Goal: Check status: Check status

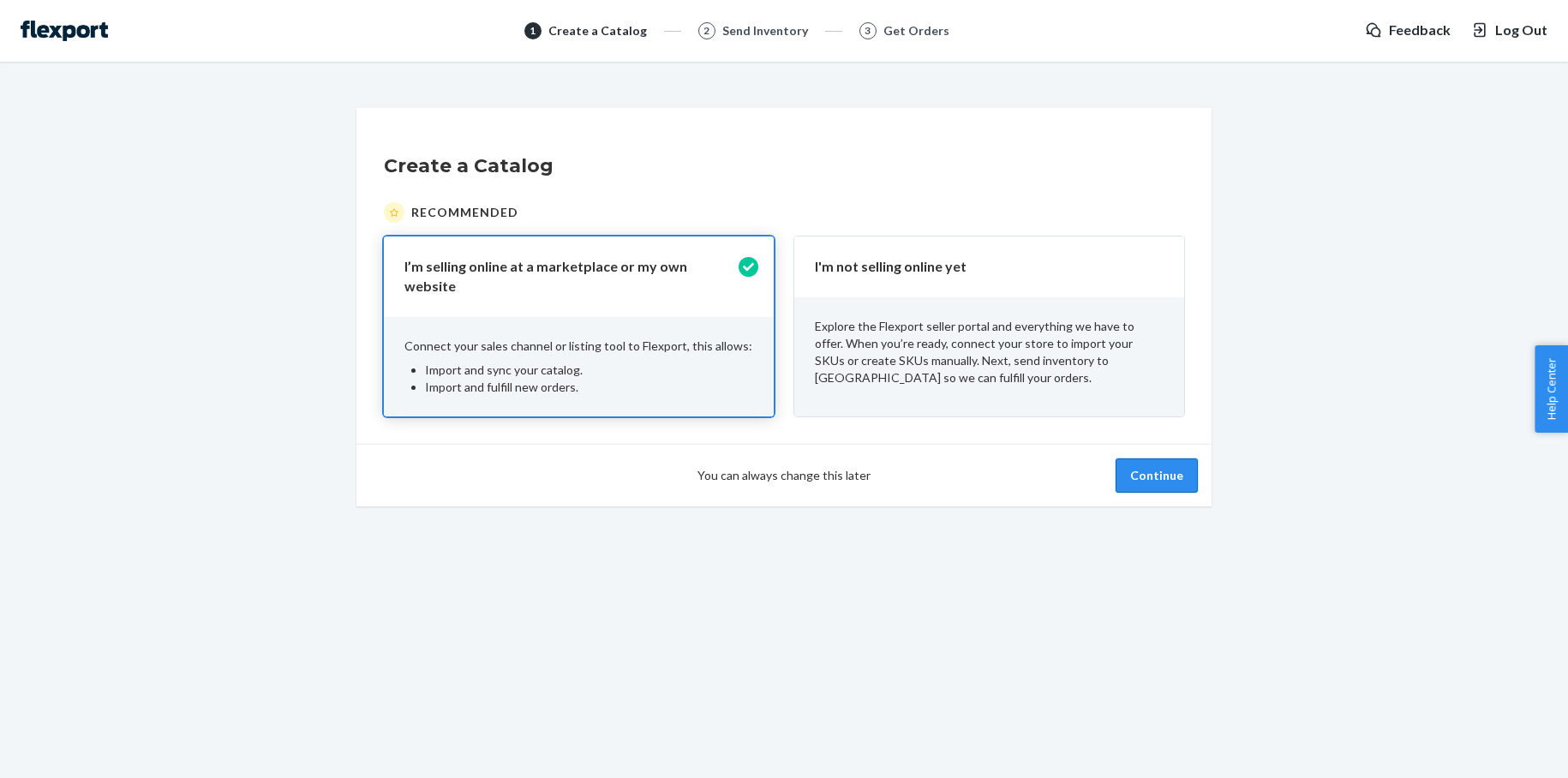
click at [1156, 471] on button "Continue" at bounding box center [1157, 475] width 82 height 34
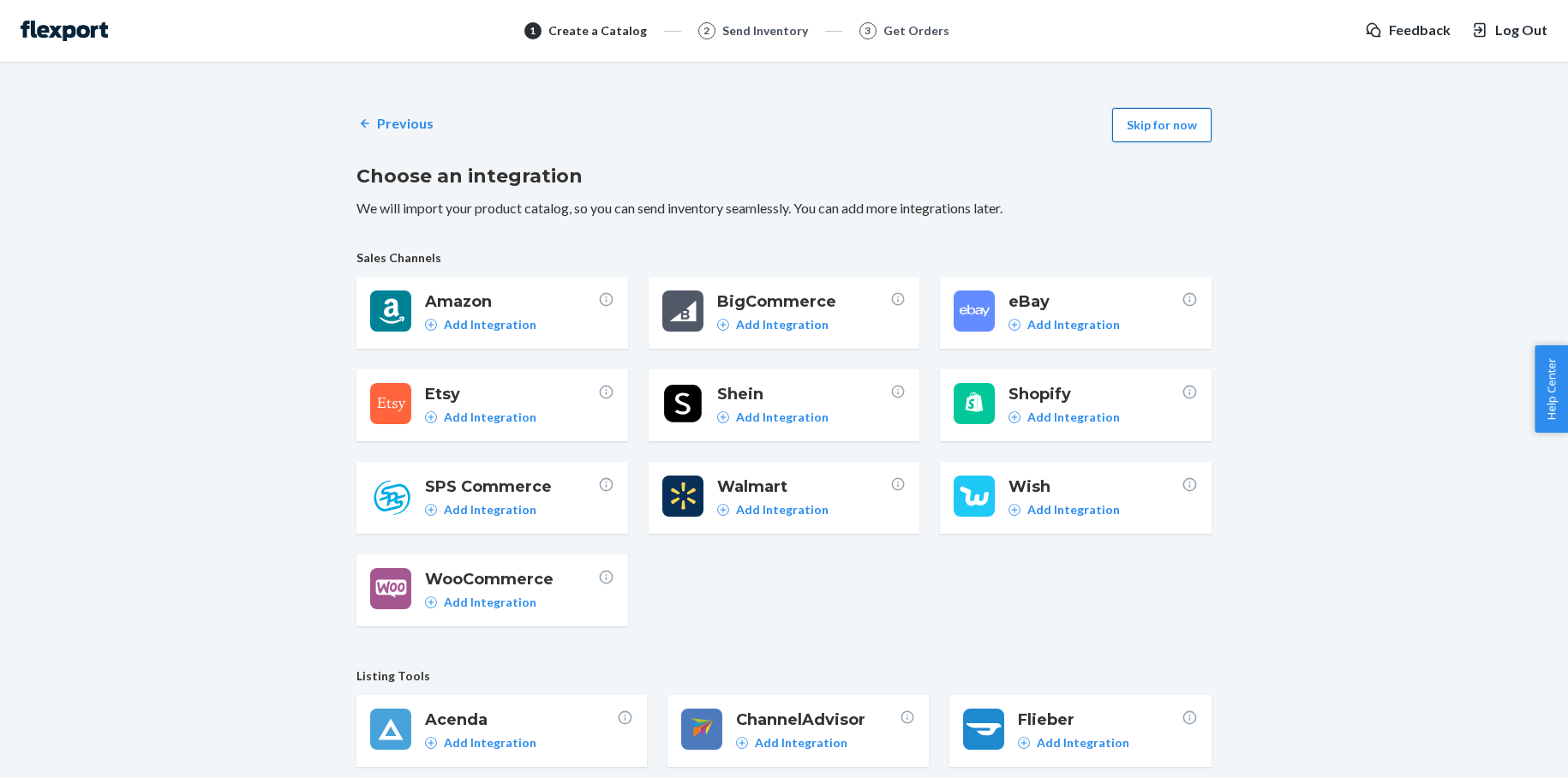
click at [1148, 132] on button "Skip for now" at bounding box center [1162, 125] width 100 height 34
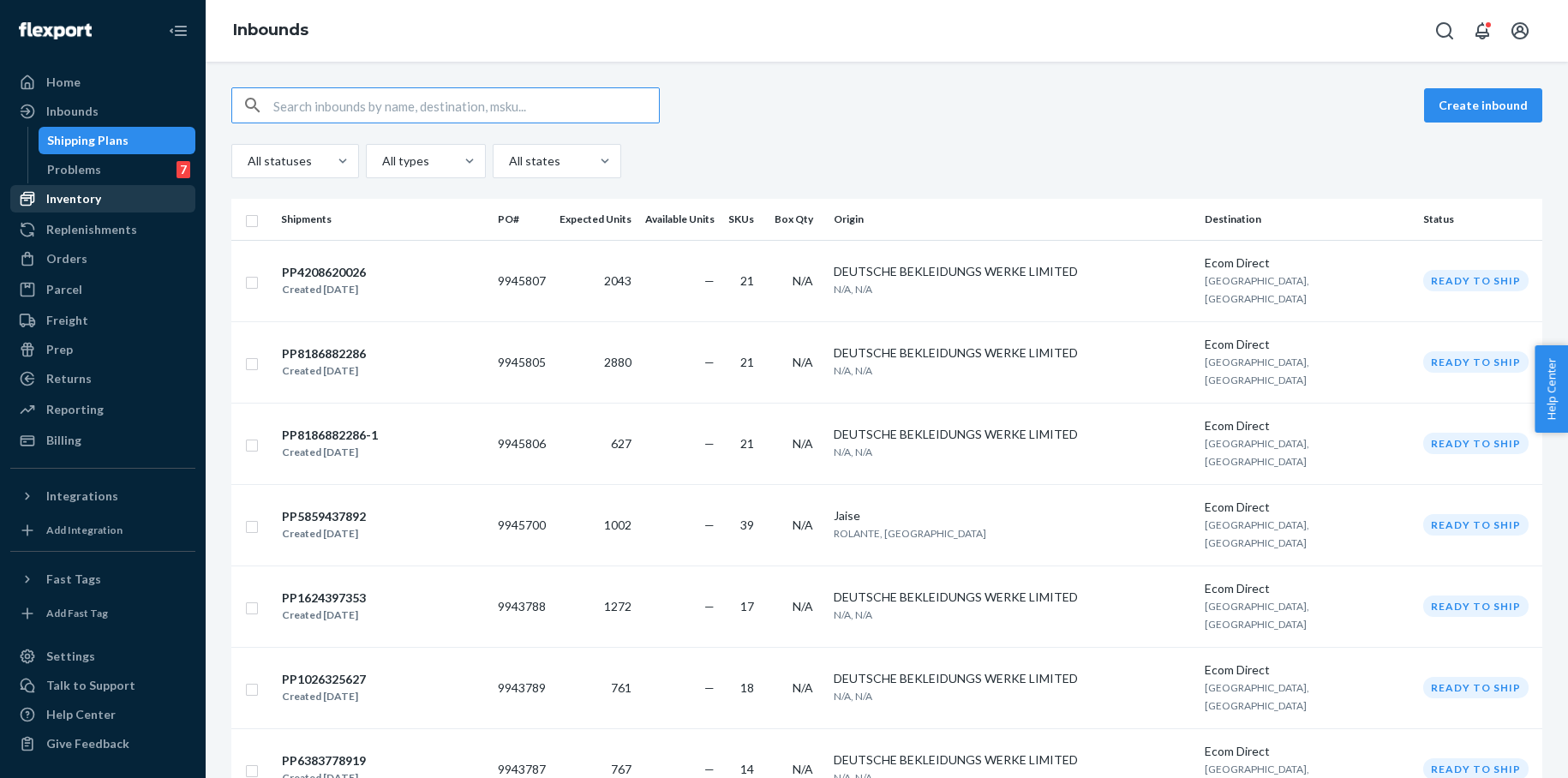
click at [92, 204] on div "Inventory" at bounding box center [74, 198] width 55 height 17
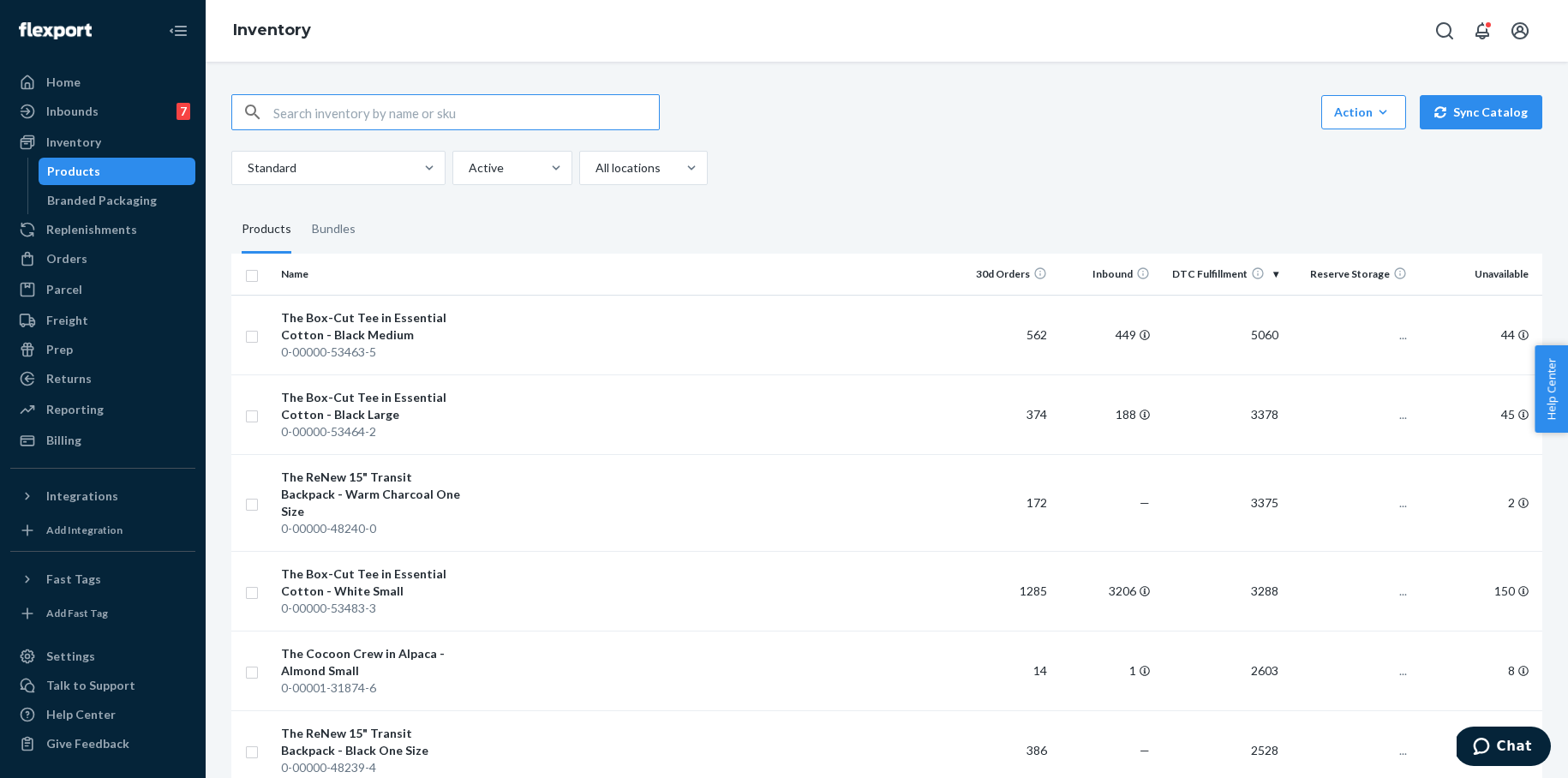
click at [341, 110] on input "text" at bounding box center [466, 112] width 386 height 34
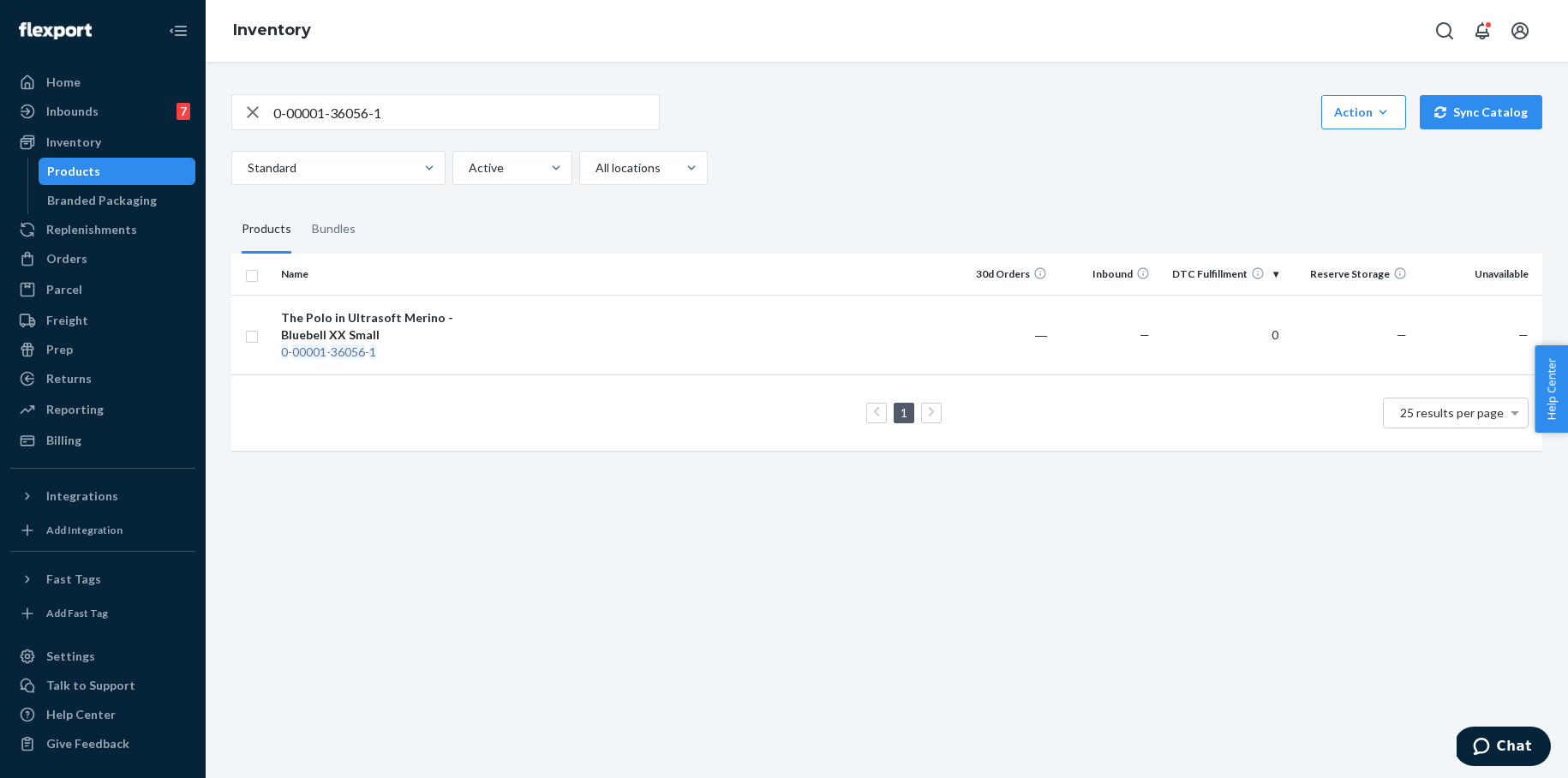
click at [406, 107] on input "0-00001-36056-1" at bounding box center [466, 112] width 386 height 34
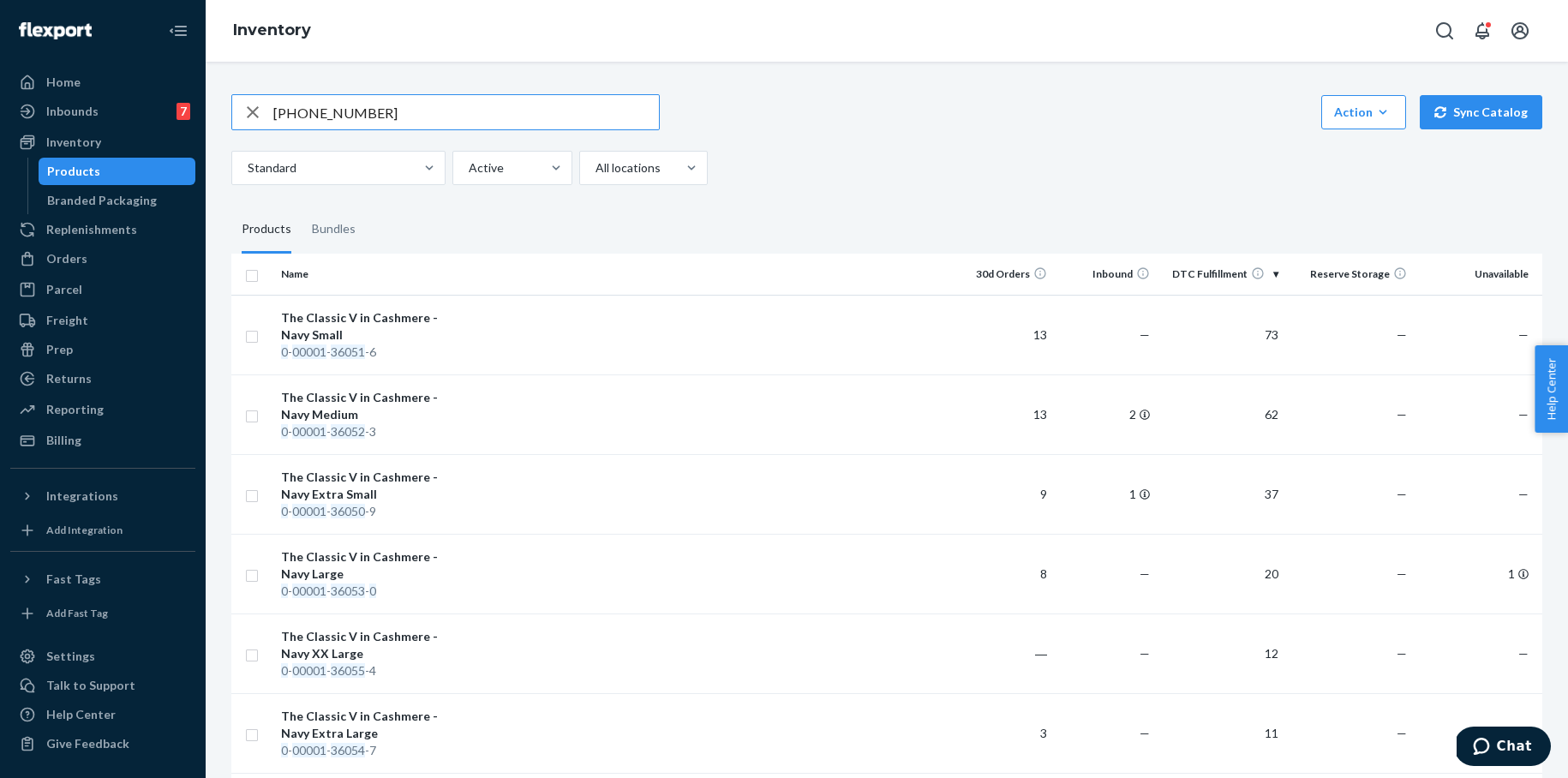
click at [406, 113] on input "[PHONE_NUMBER]" at bounding box center [466, 112] width 386 height 34
type input "0-00001-36051-6"
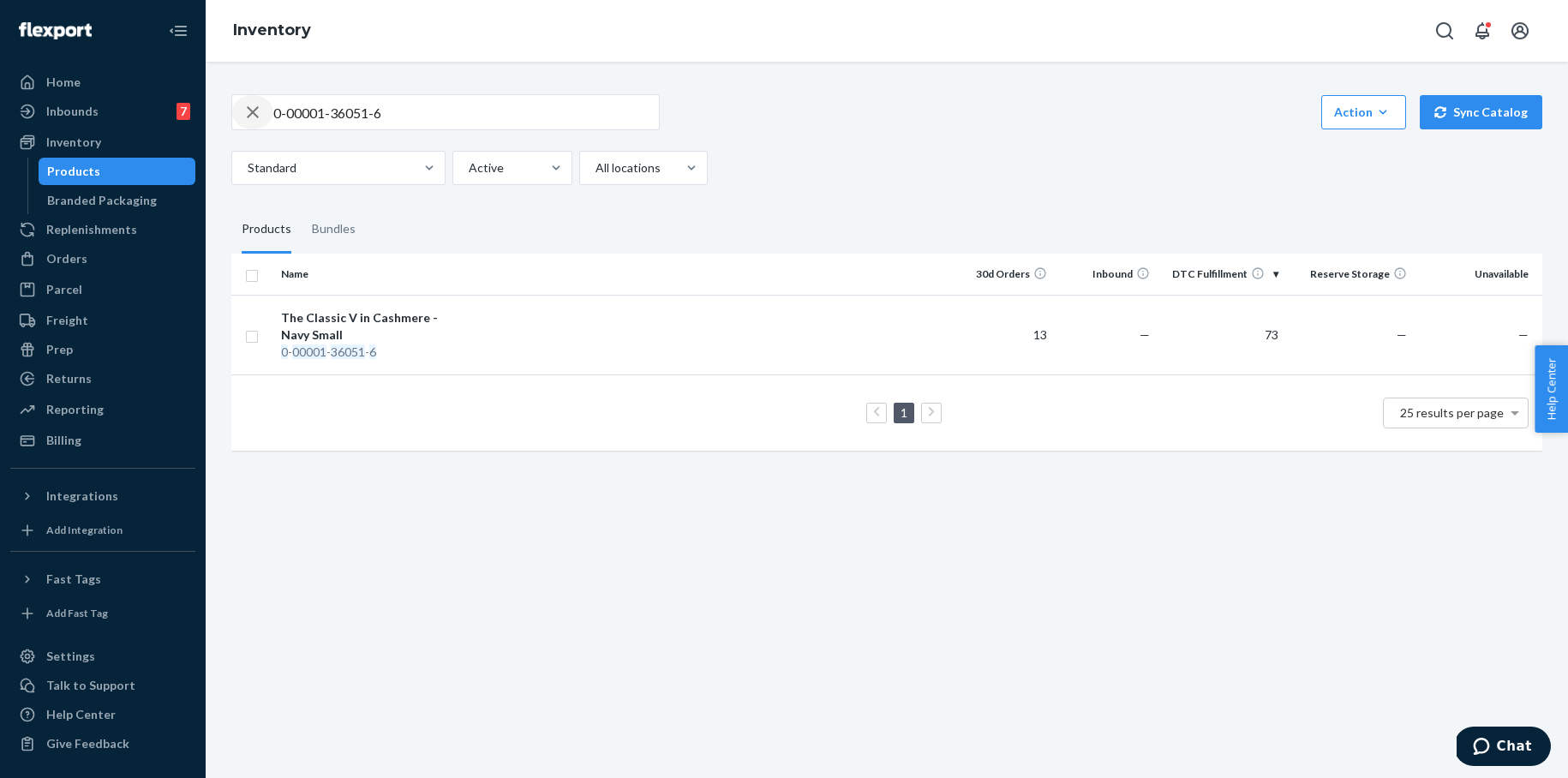
click at [258, 114] on icon "button" at bounding box center [253, 112] width 21 height 34
click at [254, 114] on icon "button" at bounding box center [253, 112] width 21 height 34
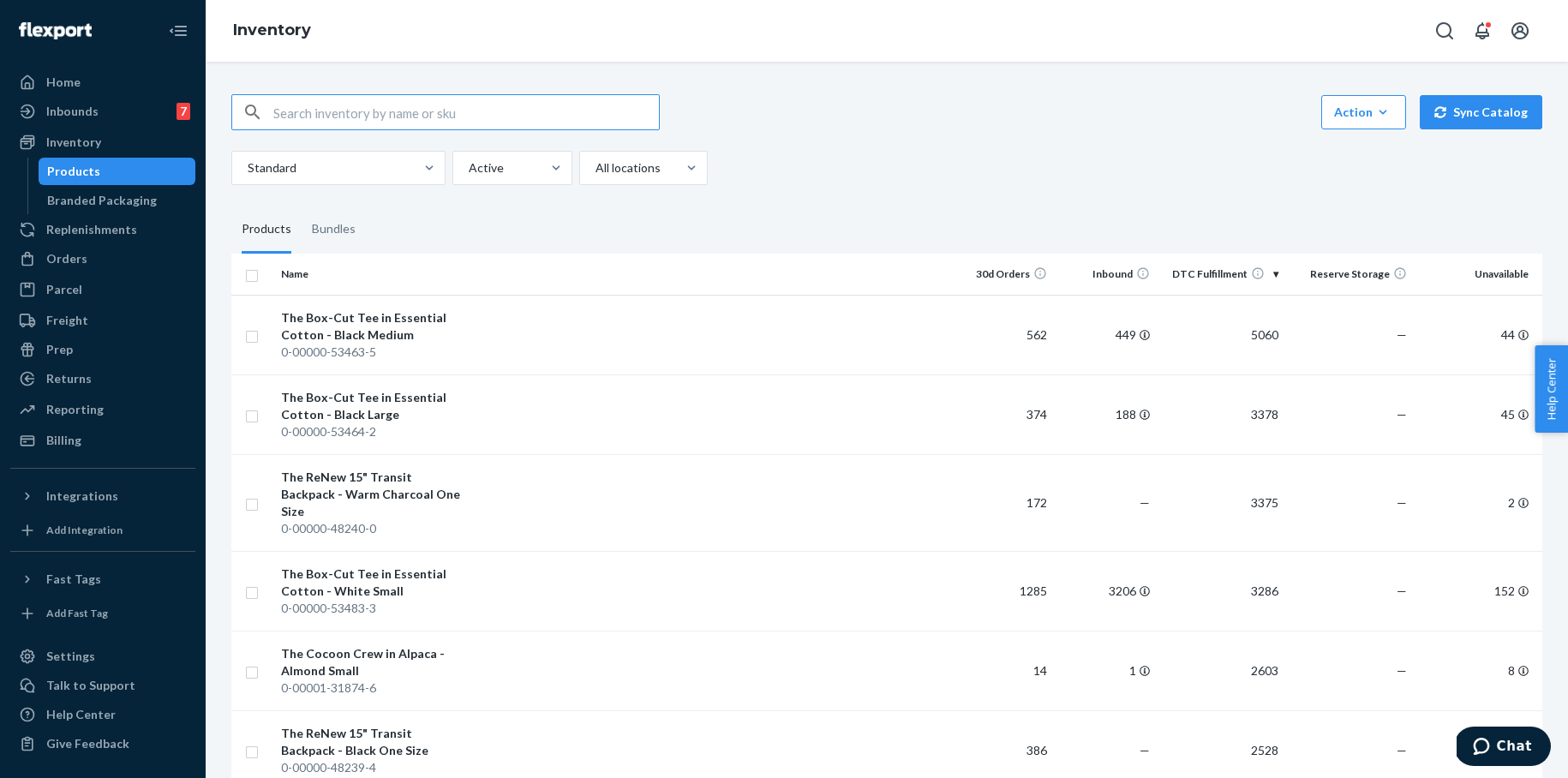
click at [469, 111] on input "text" at bounding box center [466, 112] width 386 height 34
paste input "0-00001-36066-0"
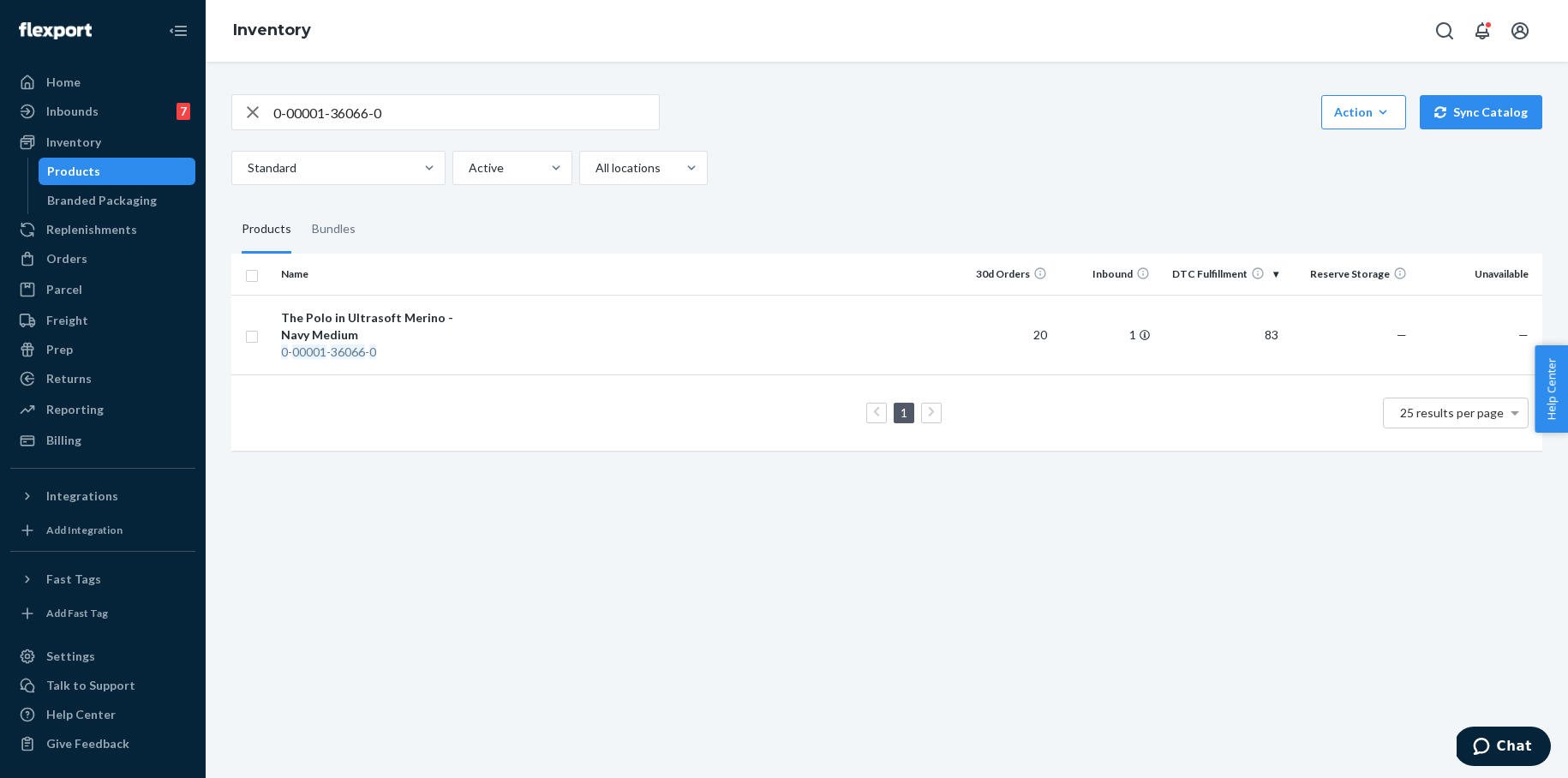
click at [398, 117] on input "0-00001-36066-0" at bounding box center [466, 112] width 386 height 34
drag, startPoint x: 410, startPoint y: 113, endPoint x: 222, endPoint y: 106, distance: 188.1
click at [223, 106] on div "0-00001-36066-0 Action Create product Create bundle Bulk create products Bulk u…" at bounding box center [887, 270] width 1337 height 394
paste input "56-1"
click at [396, 118] on input "0-00001-36056-1" at bounding box center [466, 112] width 386 height 34
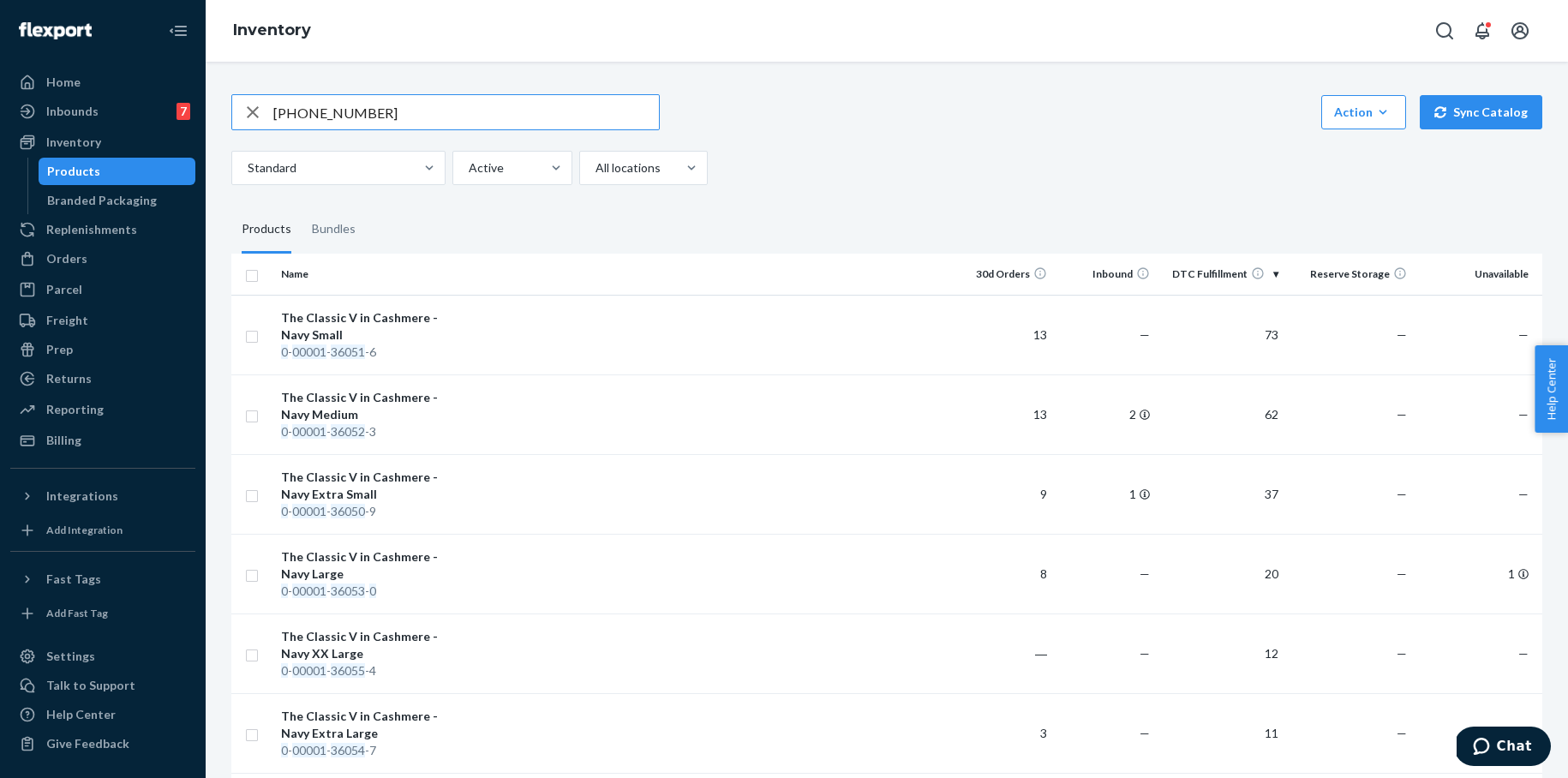
drag, startPoint x: 375, startPoint y: 112, endPoint x: 239, endPoint y: 105, distance: 136.2
click at [236, 106] on div "[PHONE_NUMBER]" at bounding box center [446, 112] width 427 height 34
paste input "7-8"
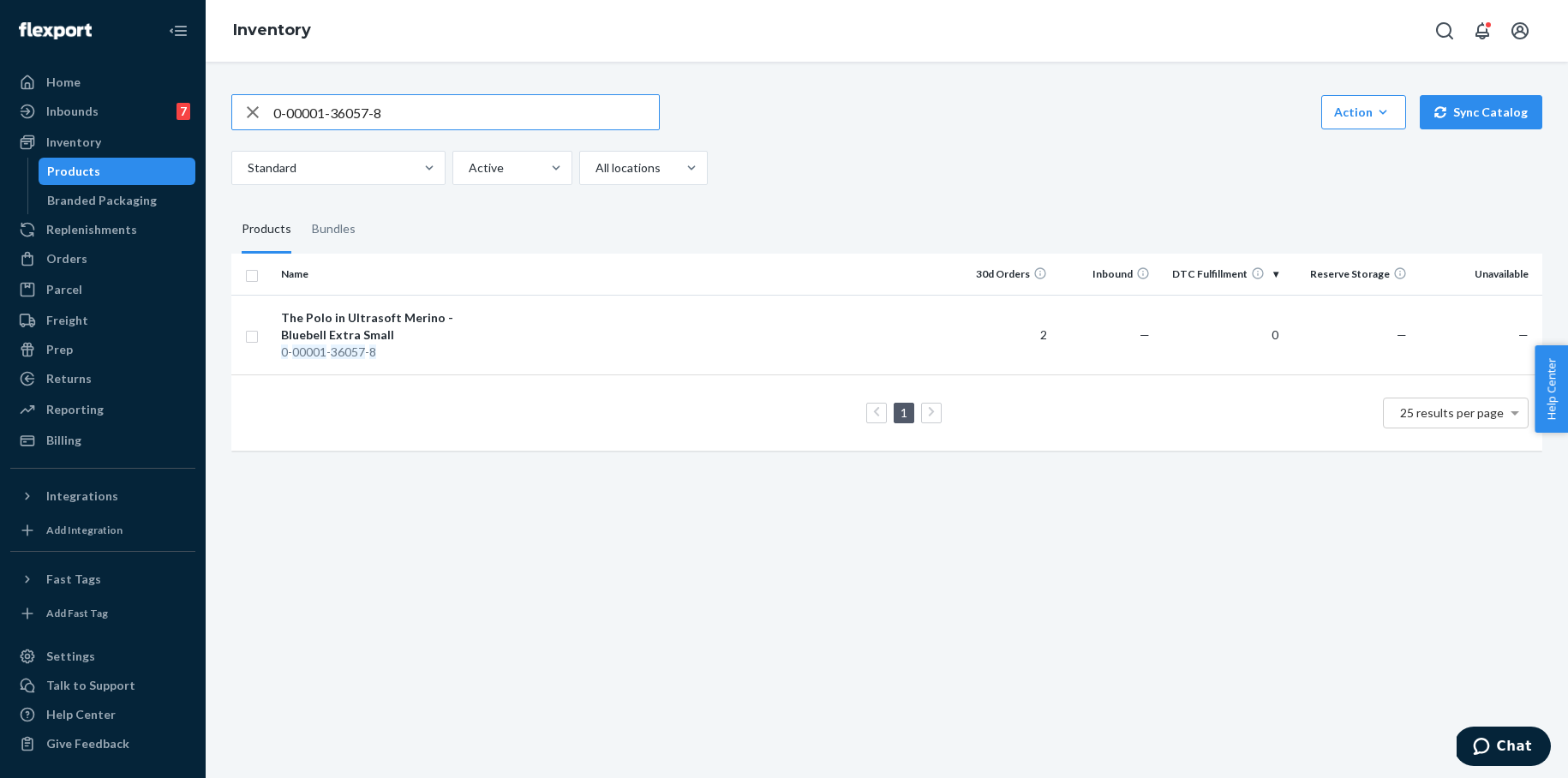
drag, startPoint x: 387, startPoint y: 112, endPoint x: 236, endPoint y: 109, distance: 151.0
click at [236, 109] on div "0-00001-36057-8" at bounding box center [446, 112] width 427 height 34
drag, startPoint x: 419, startPoint y: 118, endPoint x: 234, endPoint y: 122, distance: 185.0
click at [232, 122] on div "0-00001-36057-8" at bounding box center [446, 112] width 427 height 34
drag, startPoint x: 429, startPoint y: 121, endPoint x: 237, endPoint y: 116, distance: 192.1
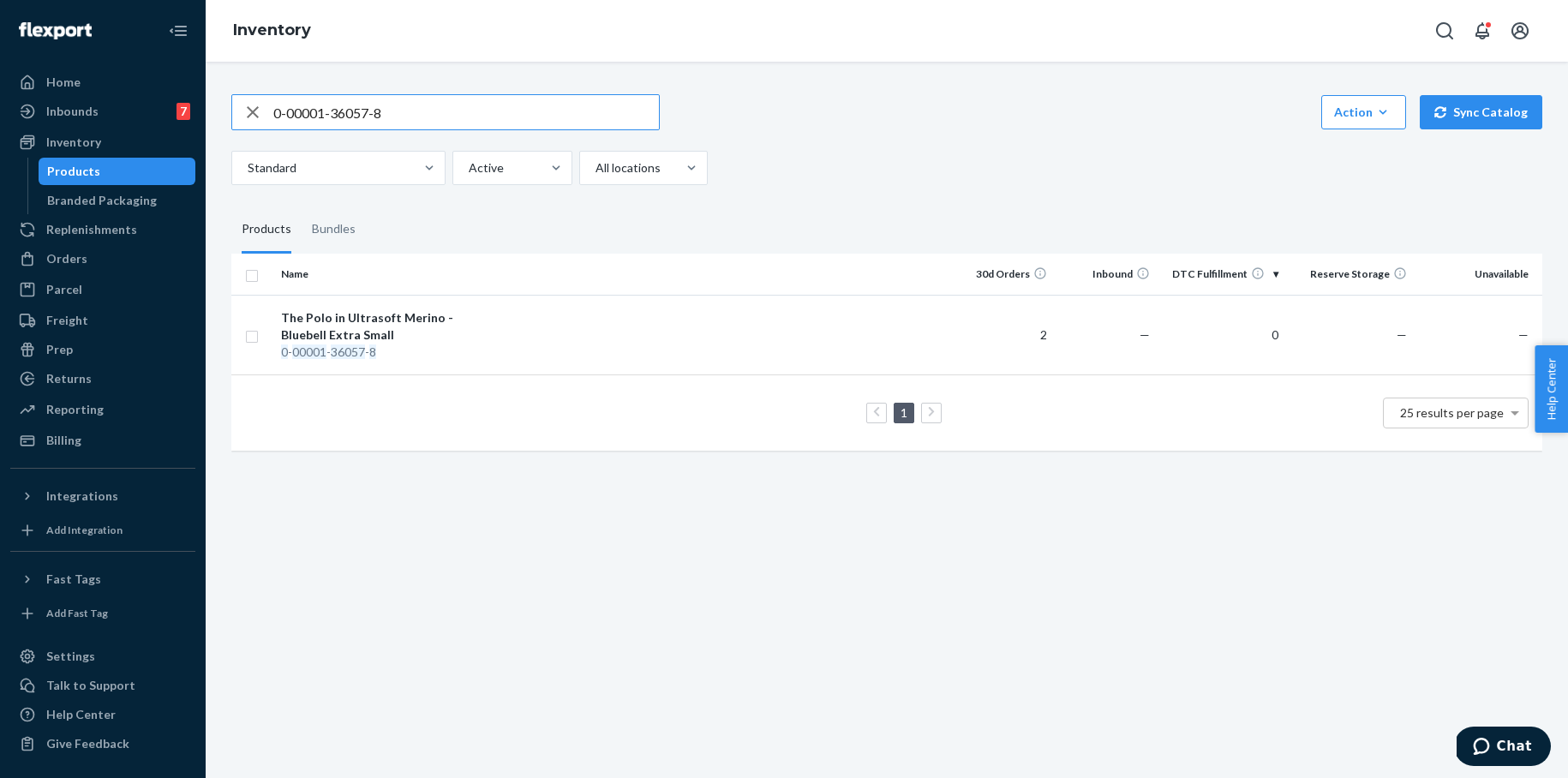
click at [237, 116] on div "0-00001-36057-8" at bounding box center [446, 112] width 427 height 34
drag, startPoint x: 397, startPoint y: 118, endPoint x: 216, endPoint y: 109, distance: 181.2
click at [216, 109] on div "0-00001-36057-8 Action Create product Create bundle Bulk create products Bulk u…" at bounding box center [887, 419] width 1362 height 716
paste input "8-5"
drag, startPoint x: 383, startPoint y: 114, endPoint x: 212, endPoint y: 106, distance: 171.2
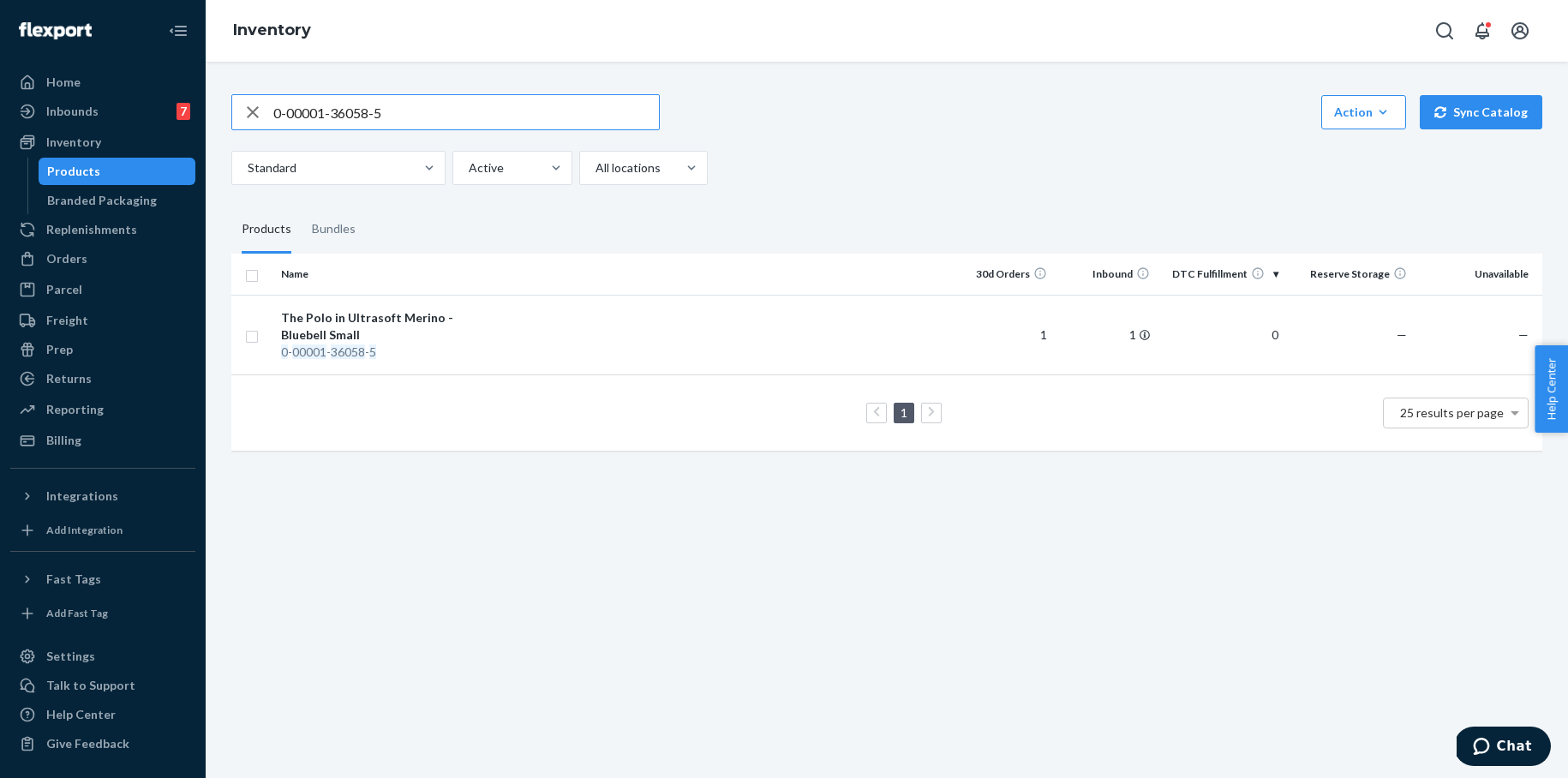
click at [211, 106] on div "0-00001-36058-5 Action Create product Create bundle Bulk create products Bulk u…" at bounding box center [887, 419] width 1362 height 716
paste input "9-2"
drag, startPoint x: 400, startPoint y: 114, endPoint x: 229, endPoint y: 102, distance: 171.4
click at [229, 102] on div "0-00001-36059-2 Action Create product Create bundle Bulk create products Bulk u…" at bounding box center [887, 270] width 1337 height 394
paste input "60-8"
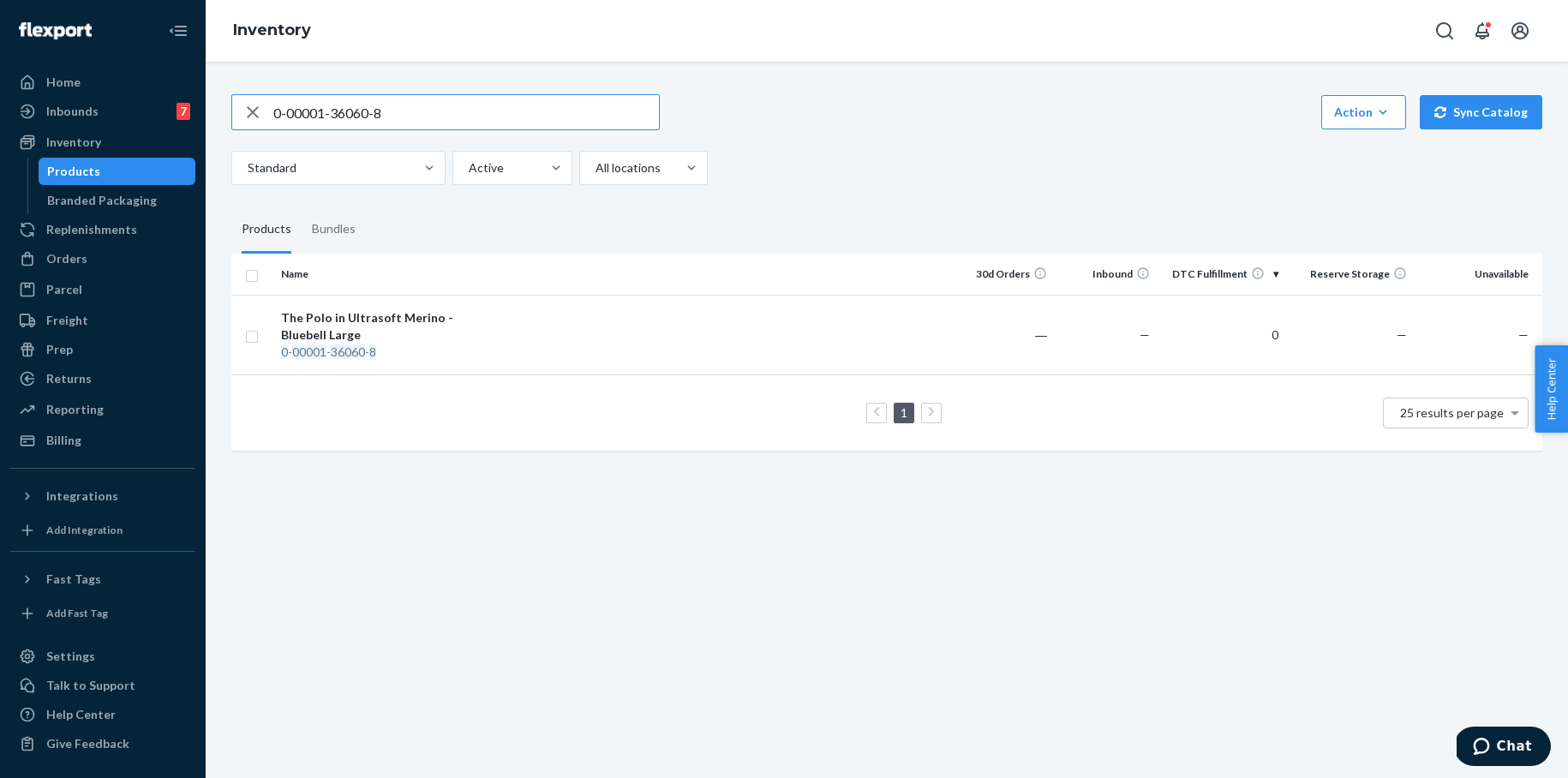
drag, startPoint x: 384, startPoint y: 116, endPoint x: 227, endPoint y: 107, distance: 157.3
click at [227, 107] on div "0-00001-36060-8 Action Create product Create bundle Bulk create products Bulk u…" at bounding box center [887, 270] width 1337 height 394
paste input "1-5"
drag, startPoint x: 406, startPoint y: 110, endPoint x: 218, endPoint y: 102, distance: 188.2
click at [221, 102] on div "0-00001-36061-5 Action Create product Create bundle Bulk create products Bulk u…" at bounding box center [887, 270] width 1337 height 394
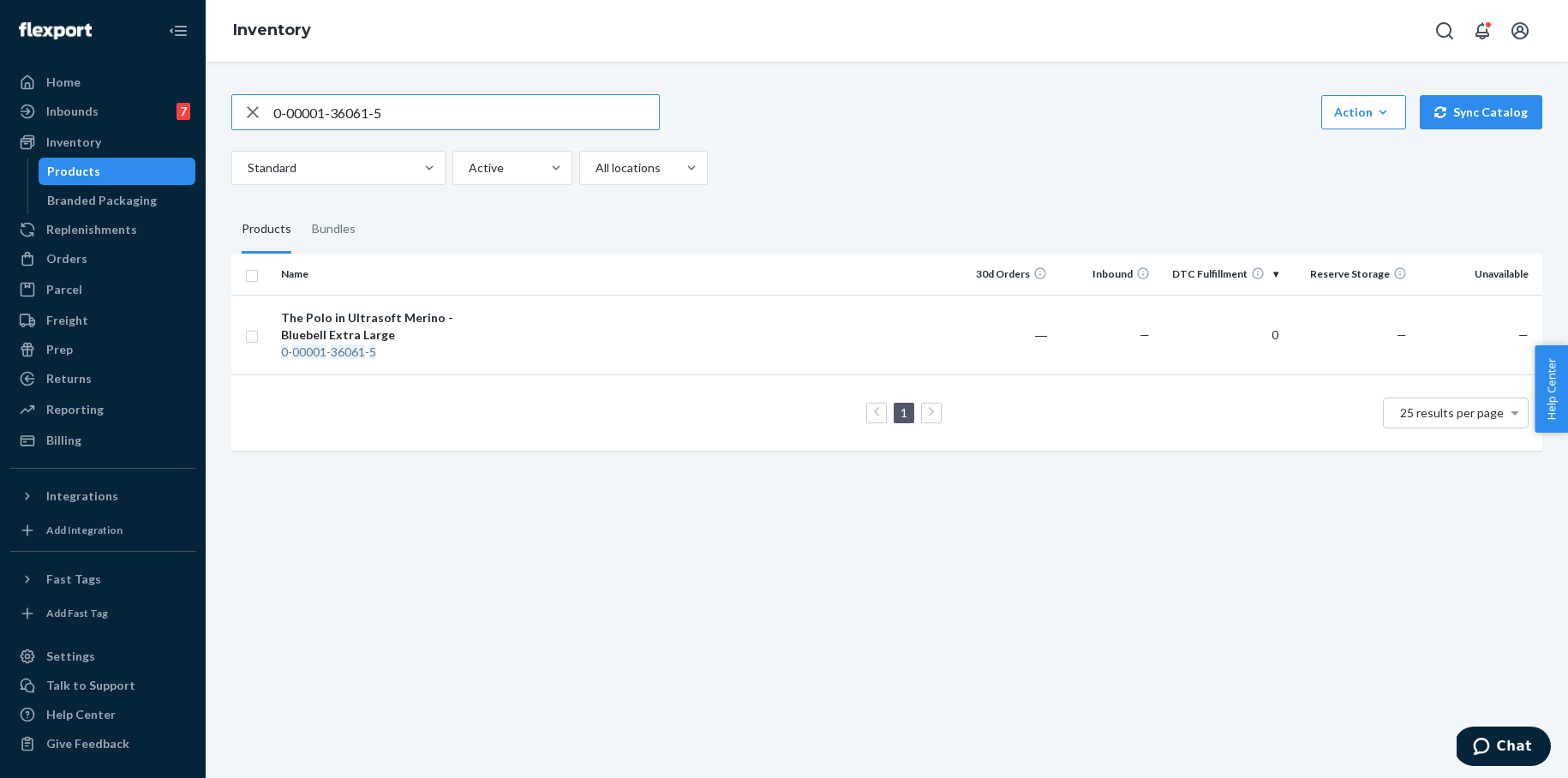
paste input "2-2"
drag, startPoint x: 408, startPoint y: 111, endPoint x: 205, endPoint y: 111, distance: 203.0
click at [197, 109] on div "Home Inbounds 7 Shipping Plans Problems 7 Inventory Products Branded Packaging …" at bounding box center [784, 389] width 1568 height 778
paste input "3-9"
drag, startPoint x: 399, startPoint y: 115, endPoint x: 186, endPoint y: 110, distance: 213.1
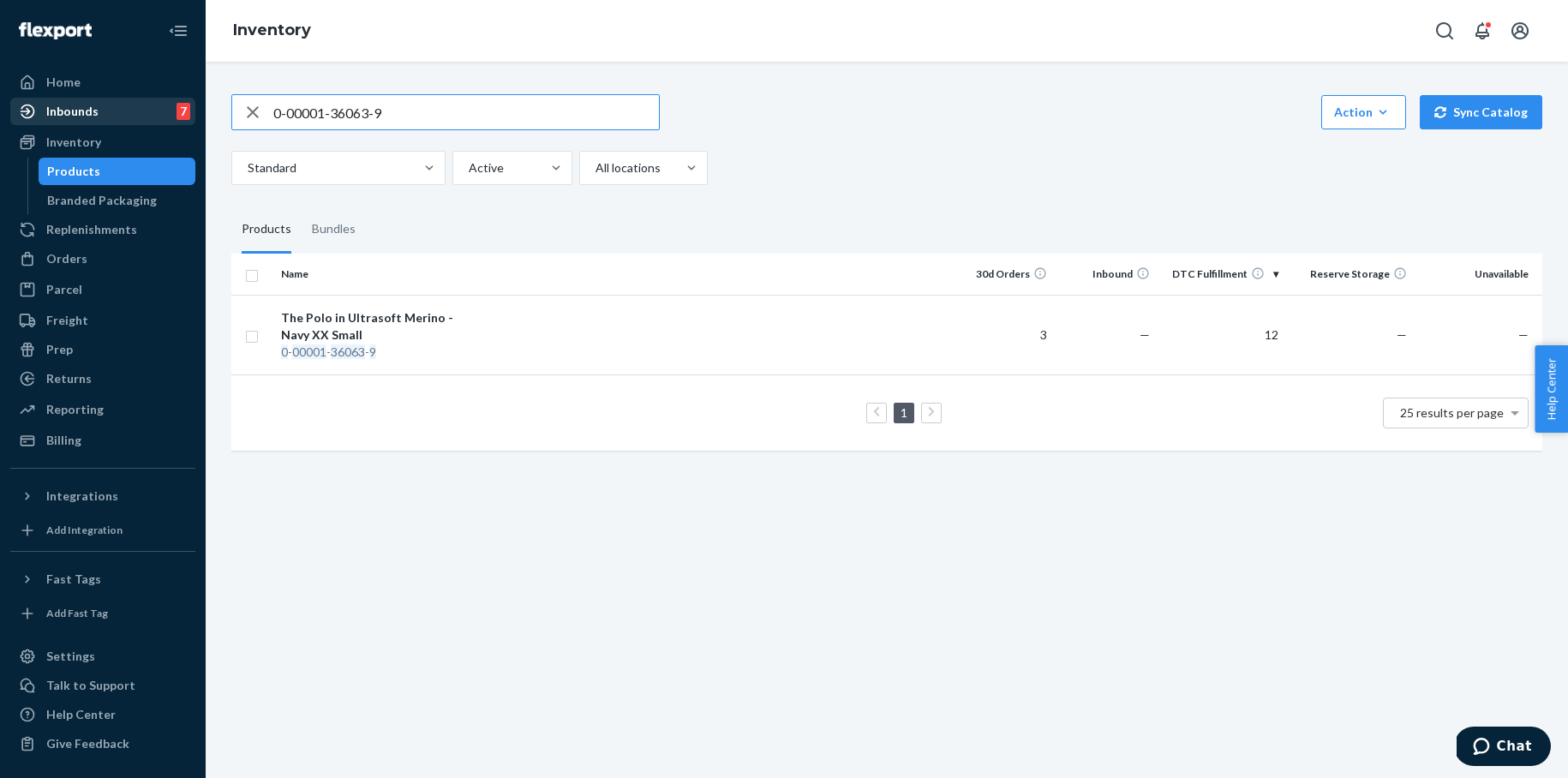
click at [186, 110] on div "Home Inbounds 7 Shipping Plans Problems 7 Inventory Products Branded Packaging …" at bounding box center [784, 389] width 1568 height 778
paste input "5-3"
drag, startPoint x: 445, startPoint y: 122, endPoint x: 209, endPoint y: 104, distance: 236.7
click at [208, 103] on div "0-00001-36065-3 Action Create product Create bundle Bulk create products Bulk u…" at bounding box center [887, 419] width 1362 height 716
paste input "6-0"
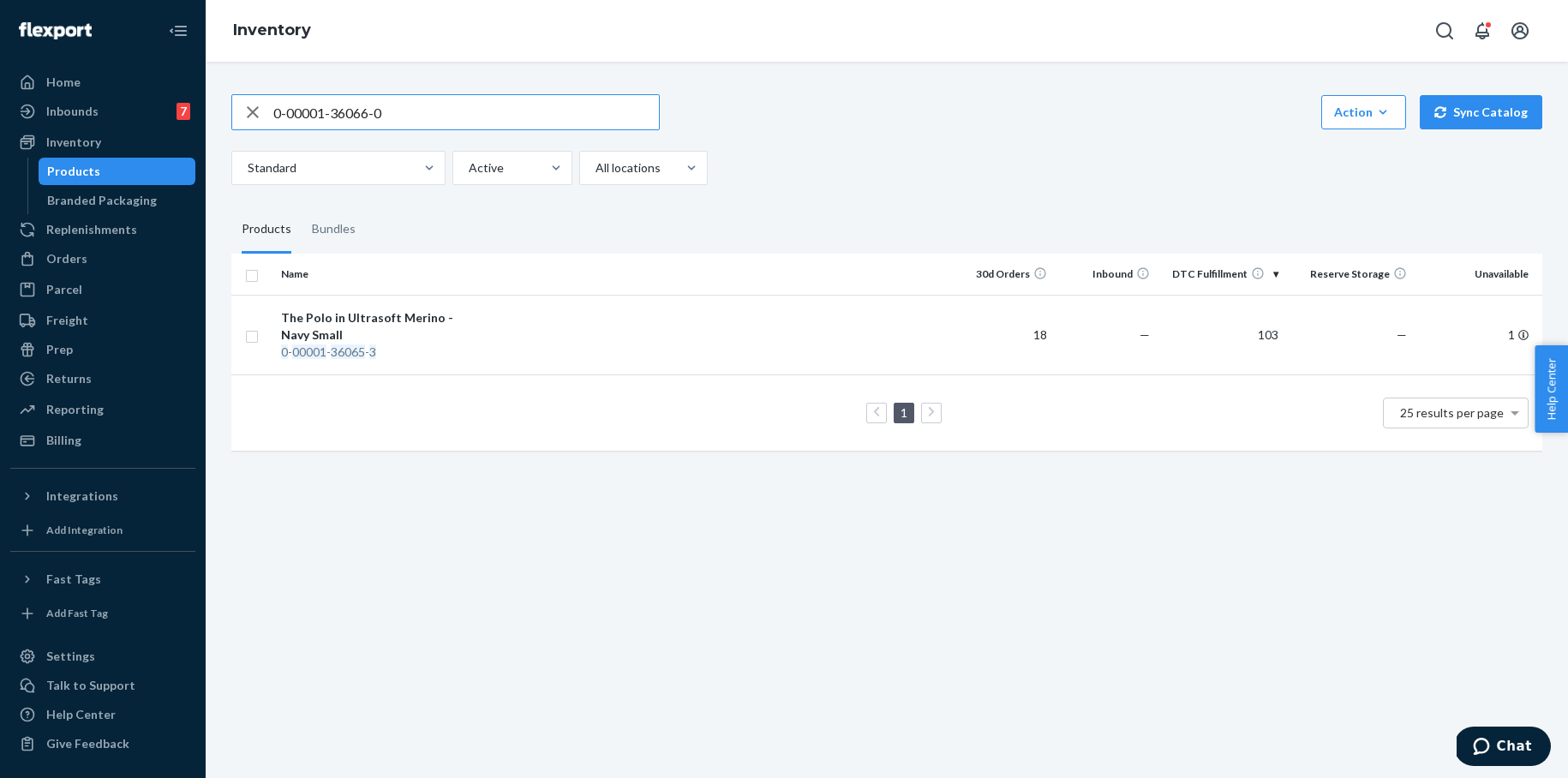
type input "0-00001-36066-0"
click at [84, 113] on div "Inbounds" at bounding box center [73, 111] width 52 height 17
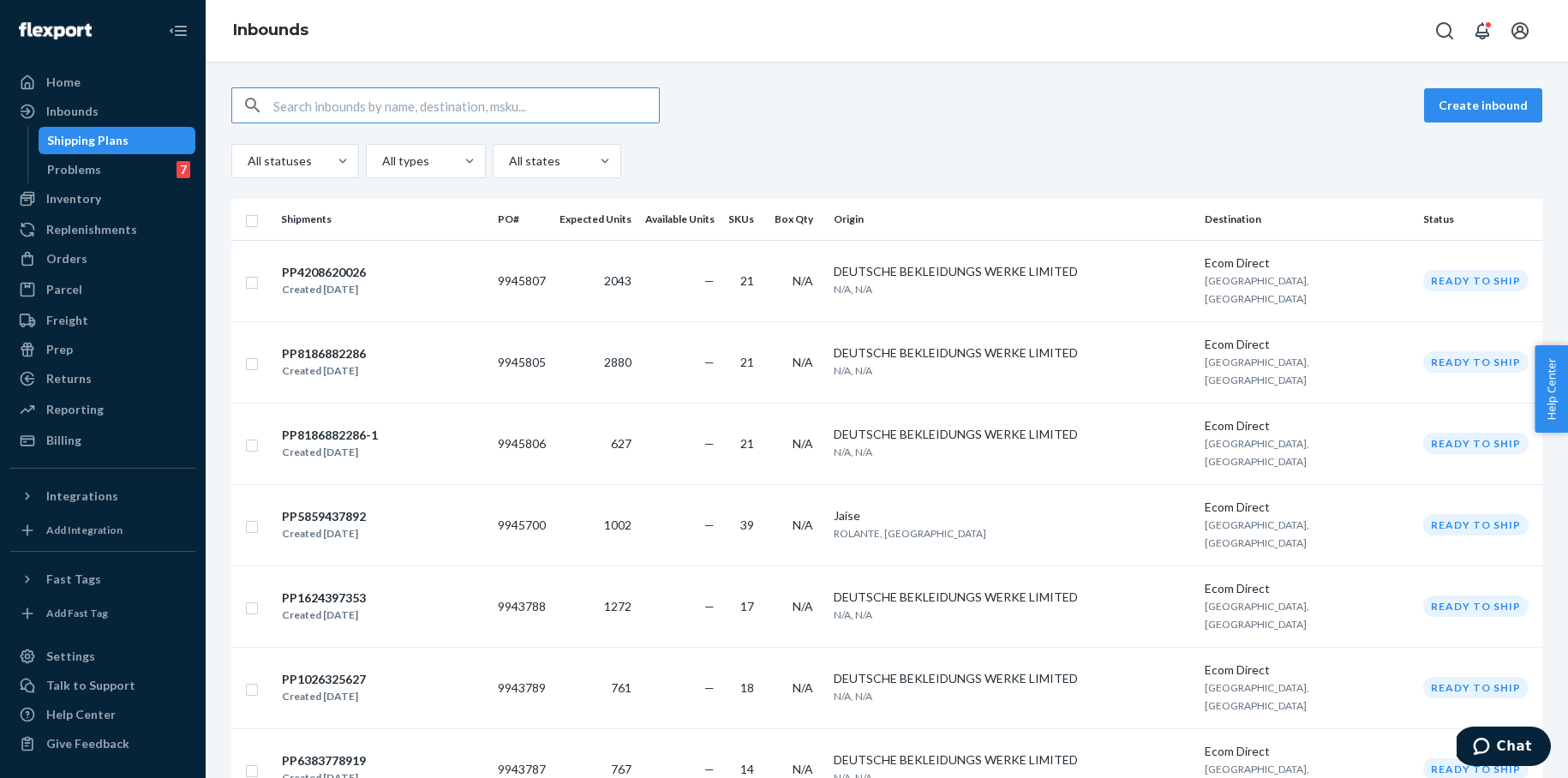
click at [318, 103] on input "text" at bounding box center [466, 105] width 386 height 34
type input "PP1563191189"
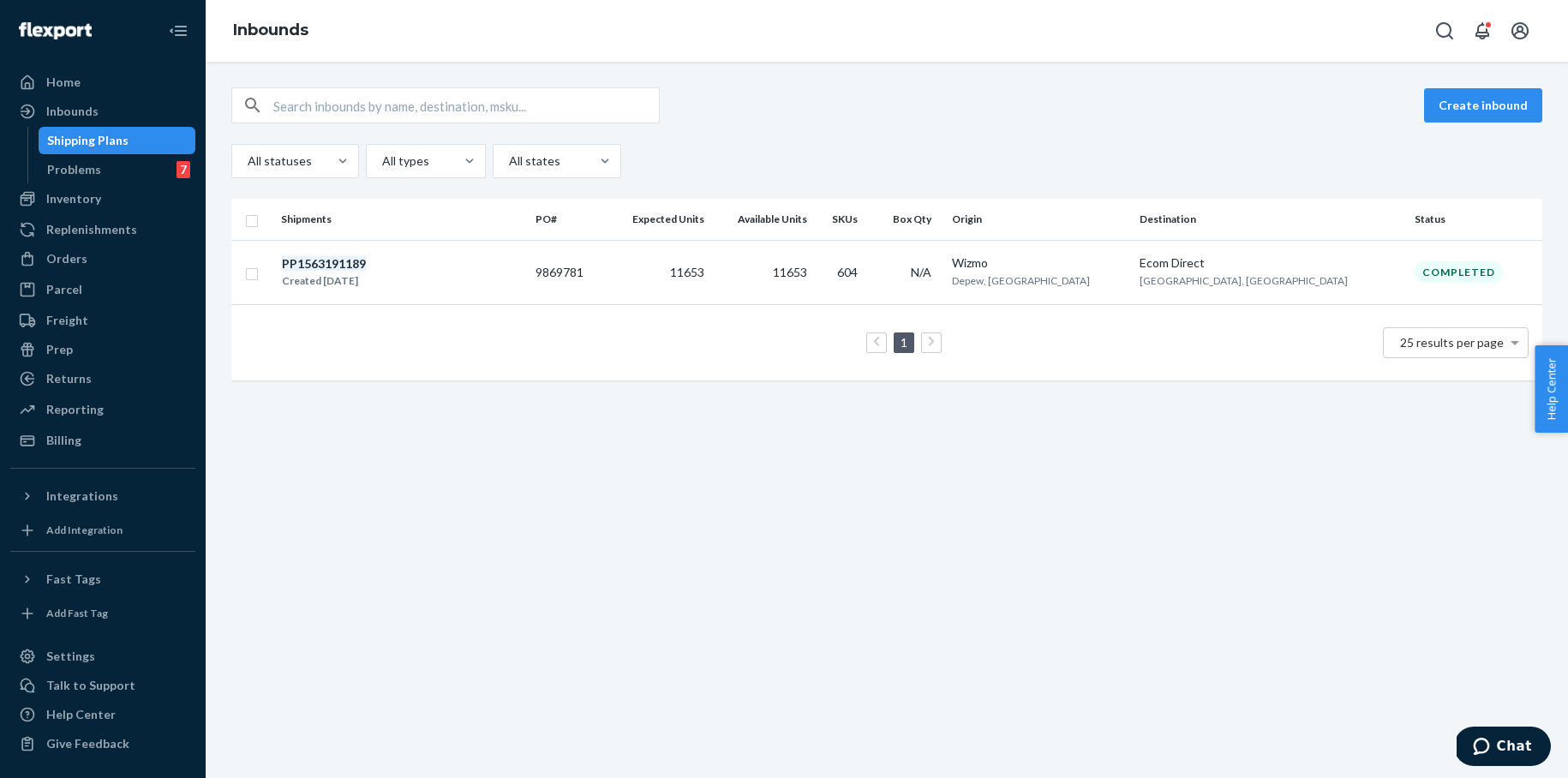
click at [344, 272] on div "Created [DATE]" at bounding box center [323, 280] width 84 height 17
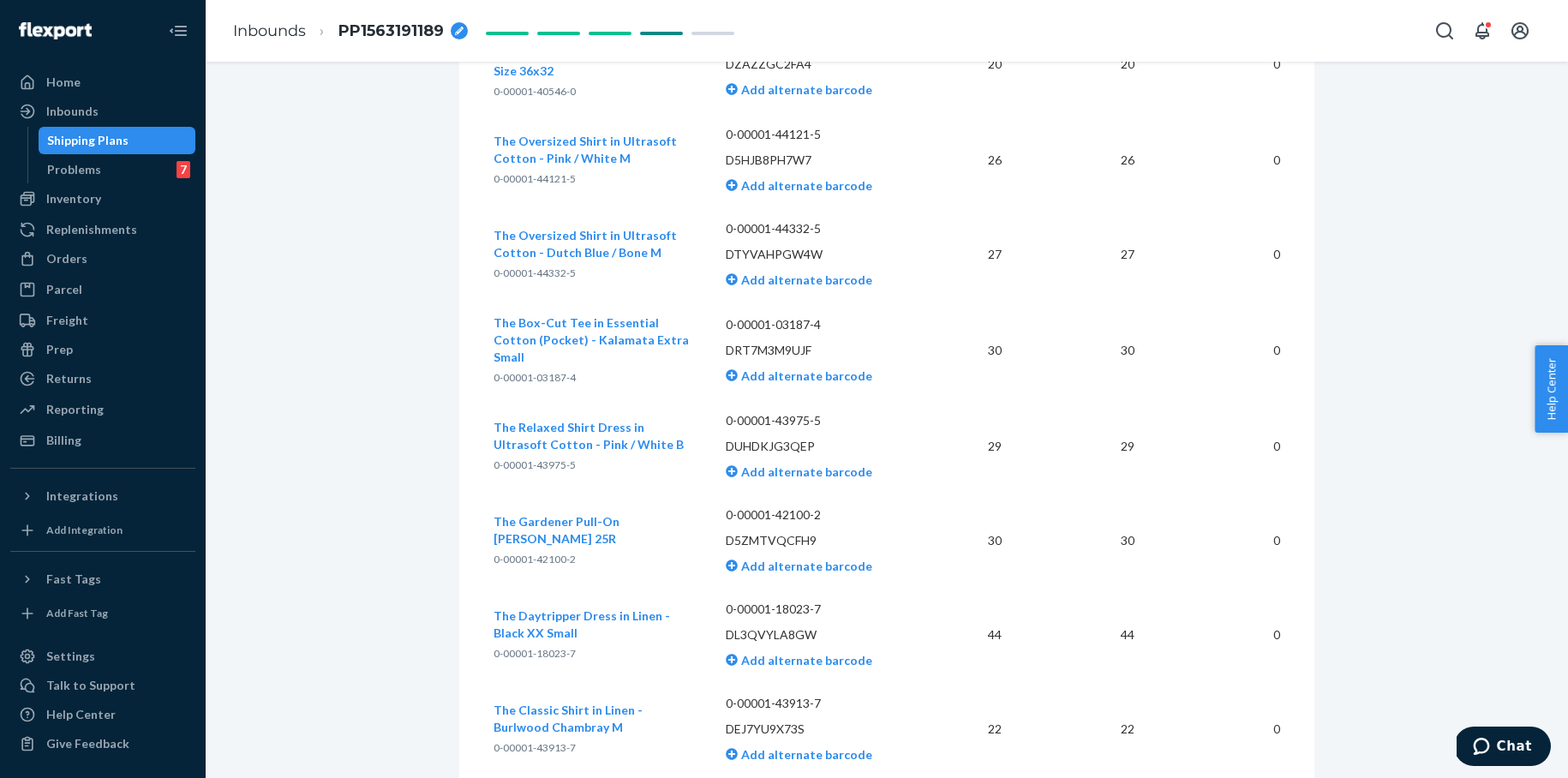
scroll to position [2469, 0]
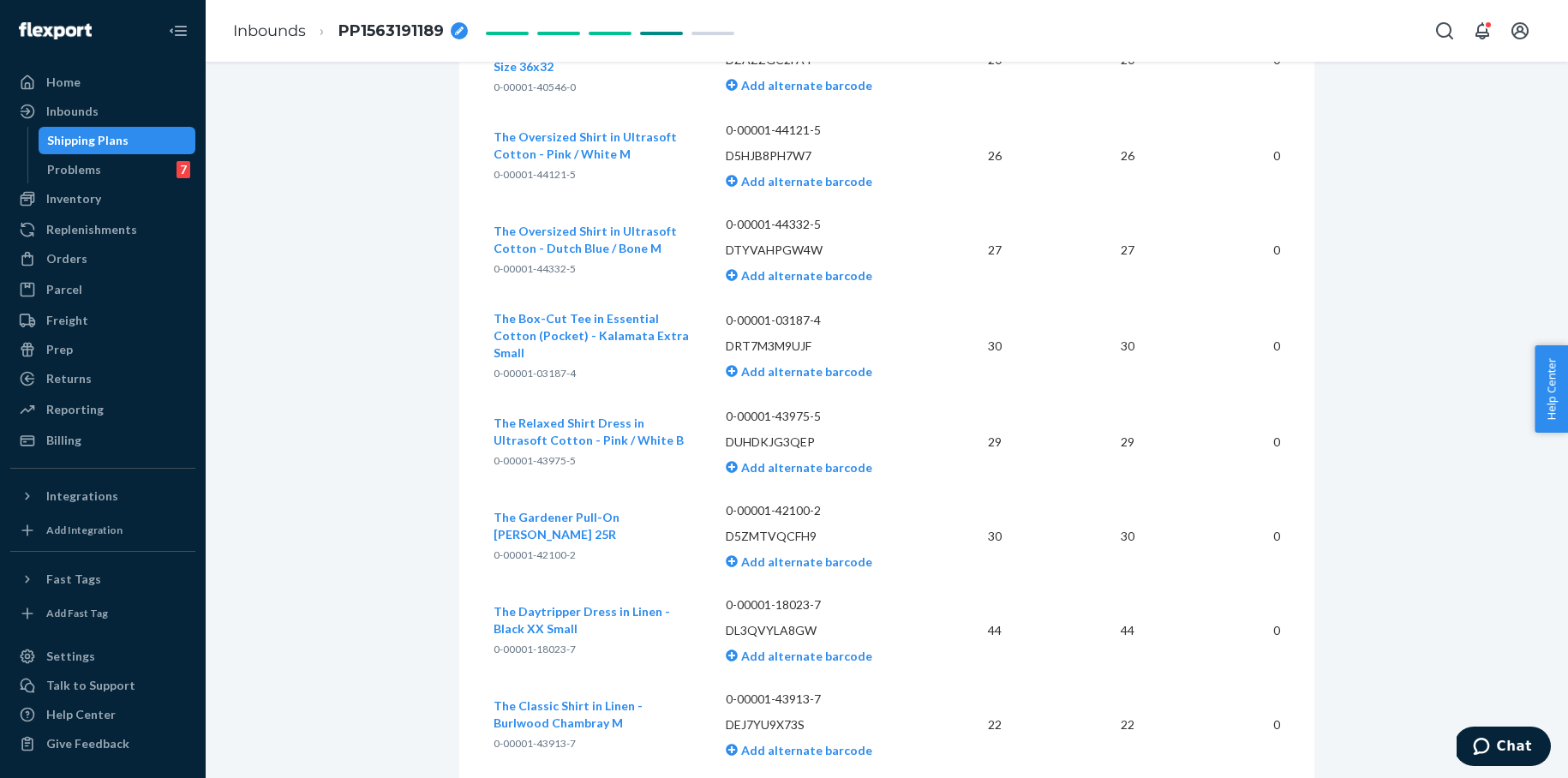
click at [89, 201] on div "Inventory" at bounding box center [74, 198] width 55 height 17
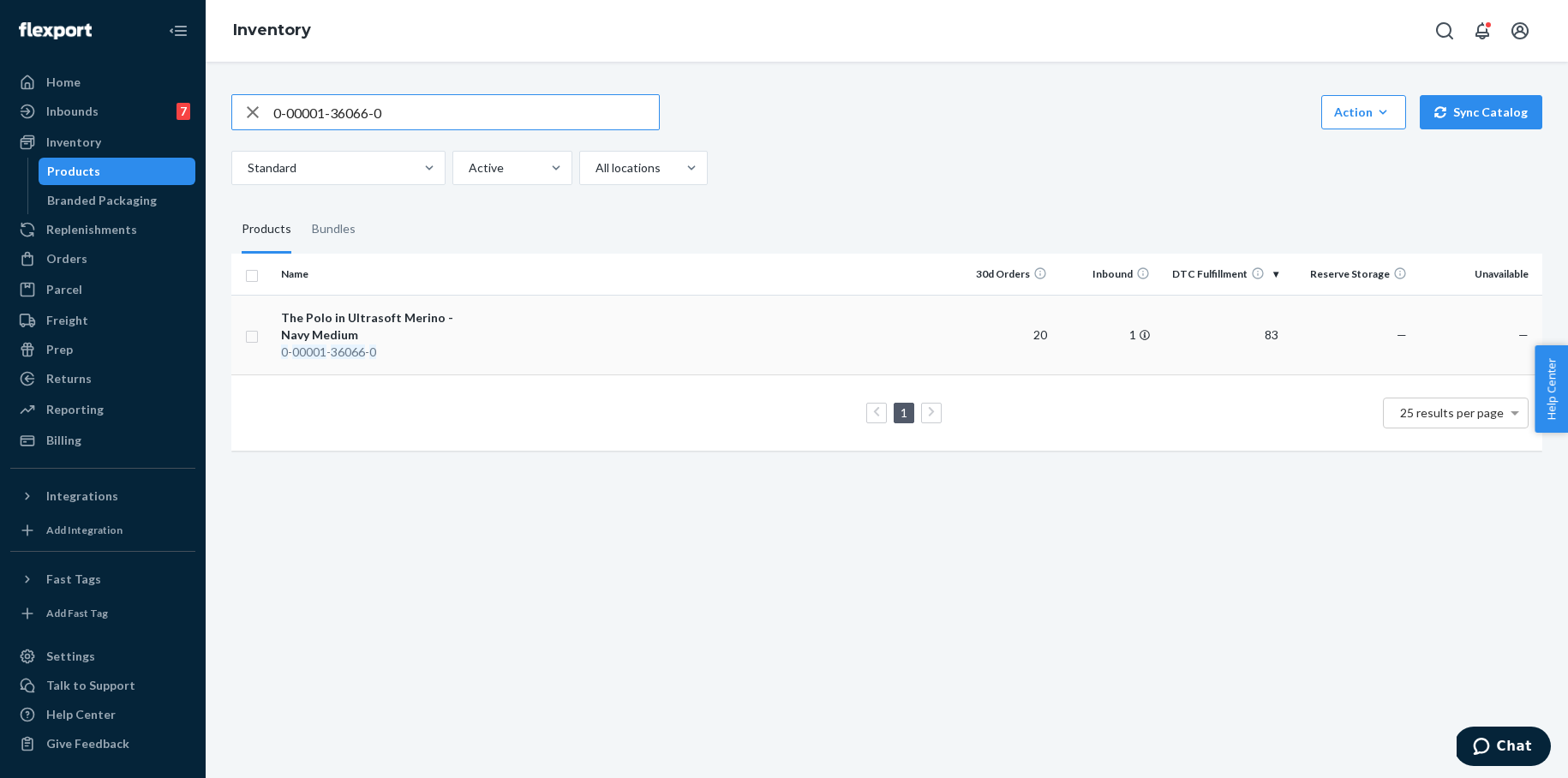
click at [357, 314] on div "The Polo in Ultrasoft Merino - Navy Medium" at bounding box center [370, 326] width 179 height 34
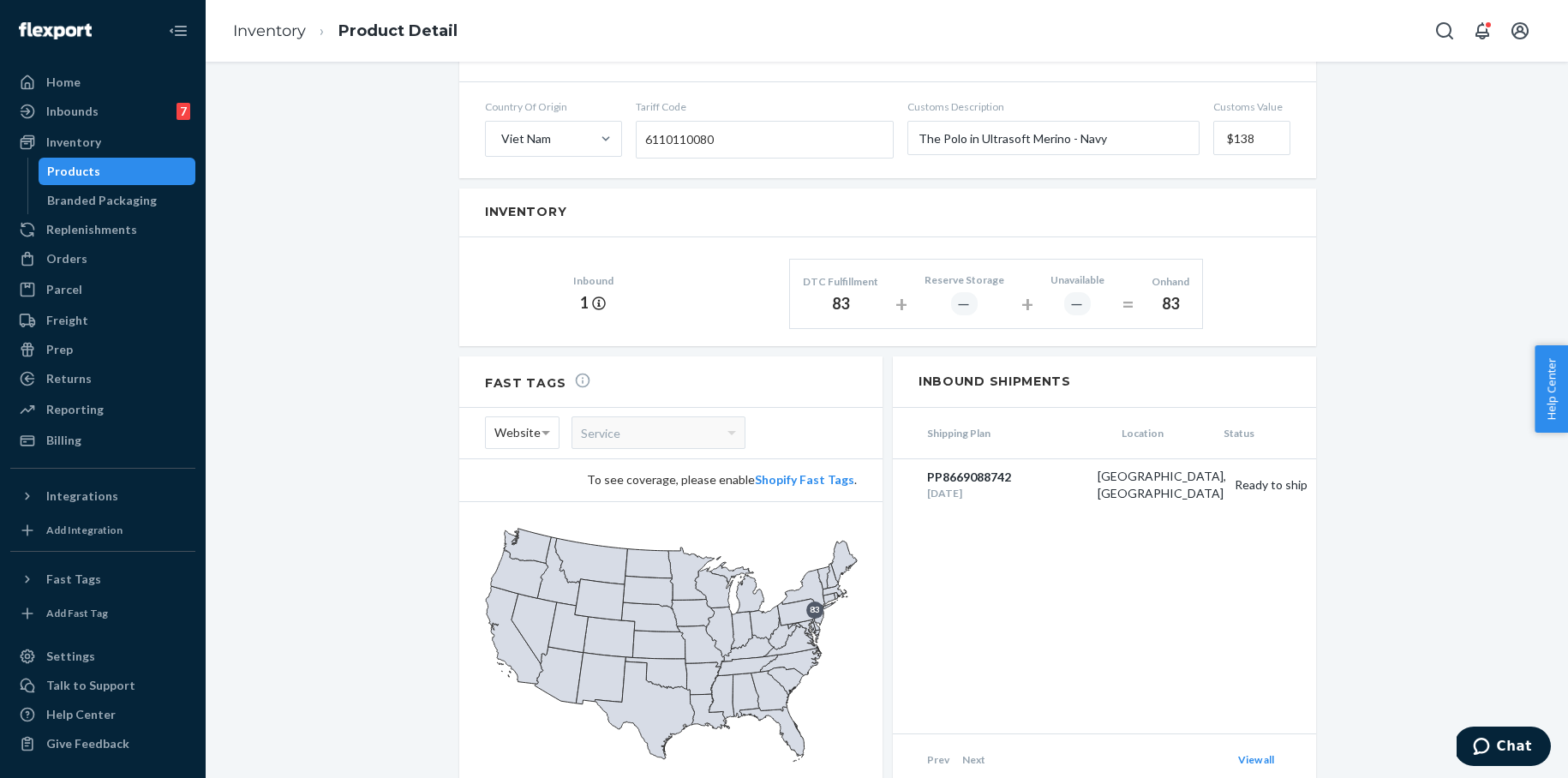
scroll to position [884, 0]
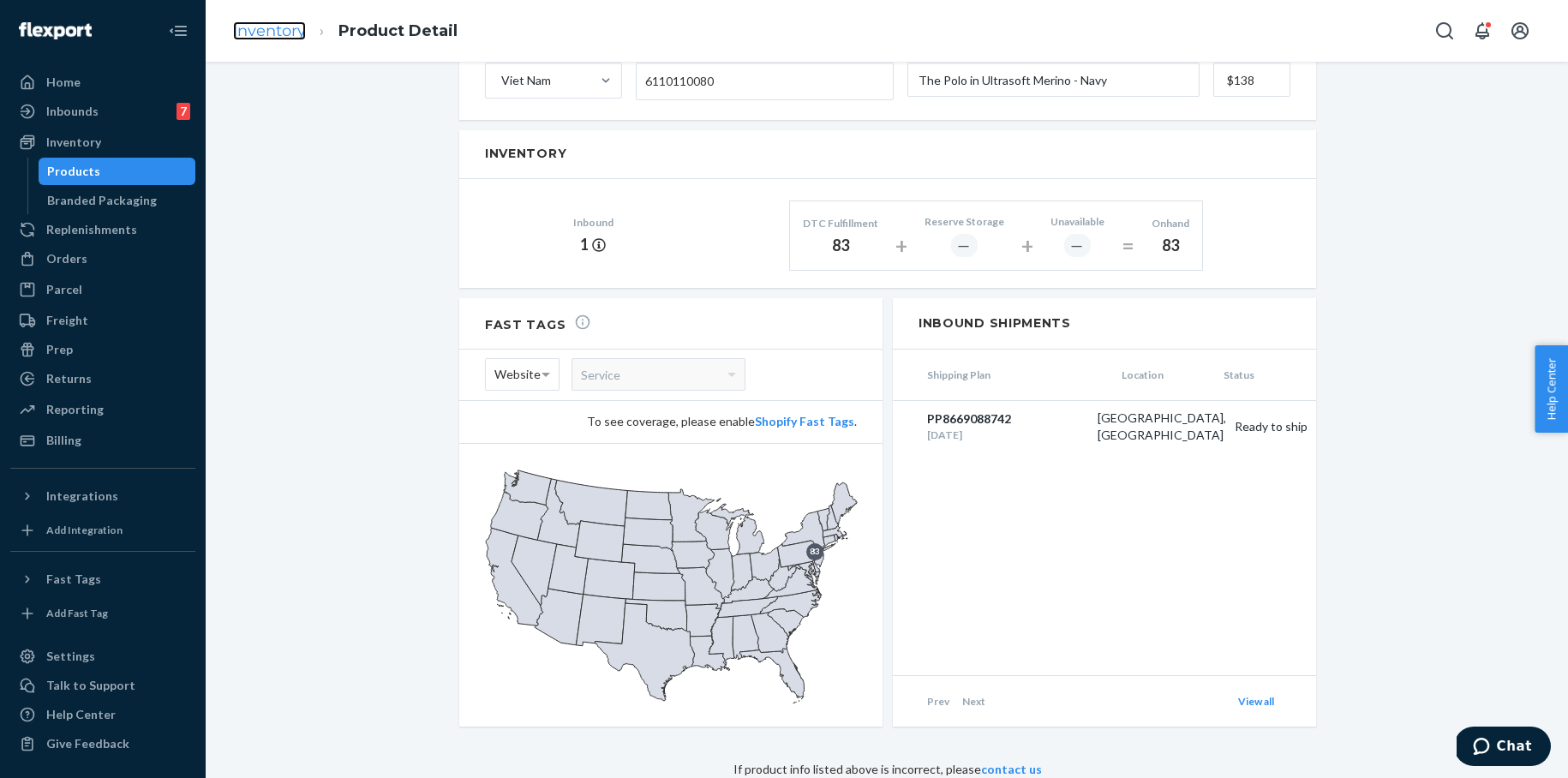
click at [246, 29] on link "Inventory" at bounding box center [269, 31] width 73 height 19
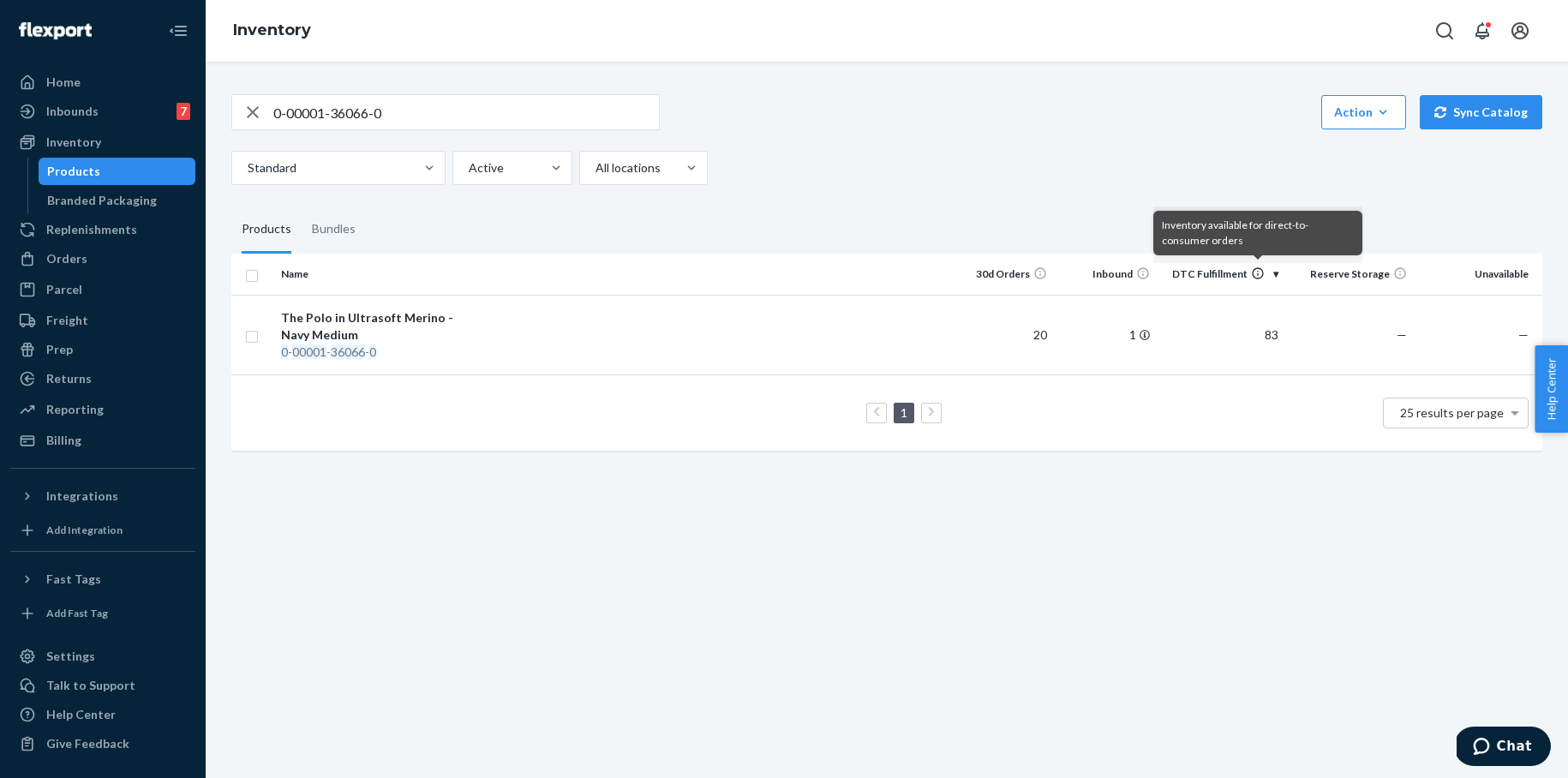
click at [1259, 273] on icon at bounding box center [1258, 273] width 14 height 14
click at [1272, 334] on td "83" at bounding box center [1221, 334] width 129 height 79
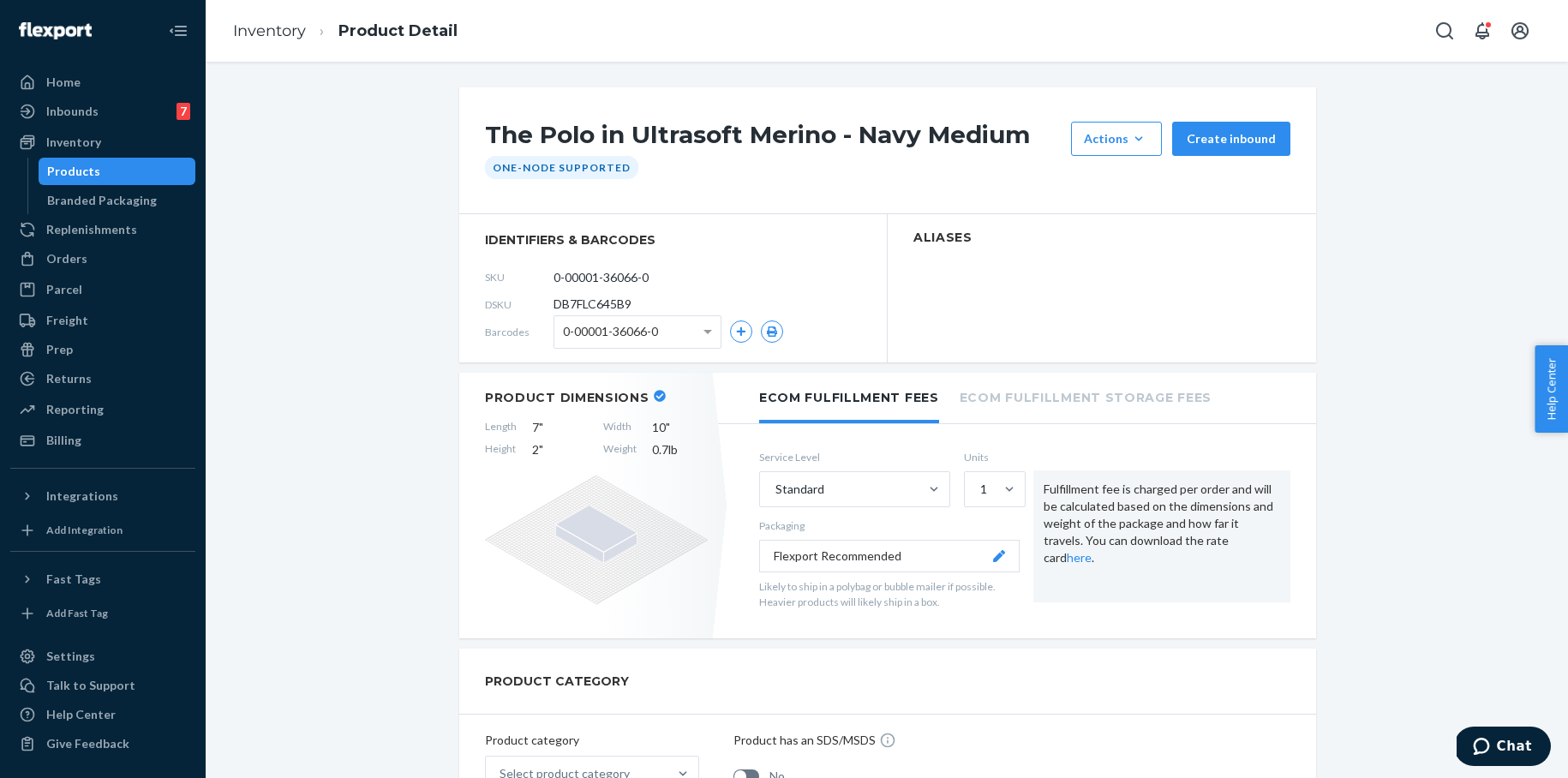
click at [115, 175] on div "Products" at bounding box center [117, 171] width 154 height 24
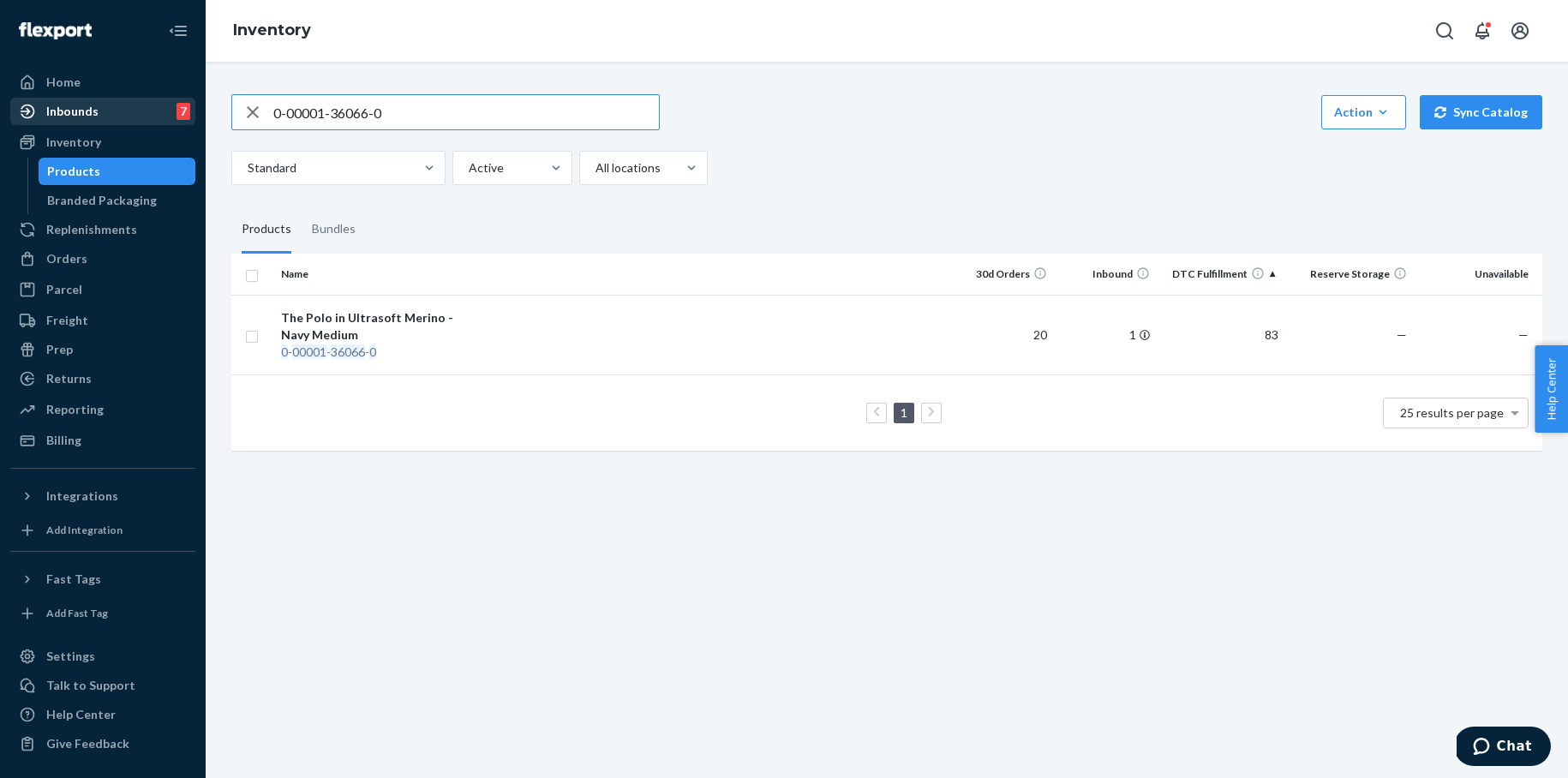
click at [73, 102] on div "Inbounds" at bounding box center [73, 111] width 52 height 17
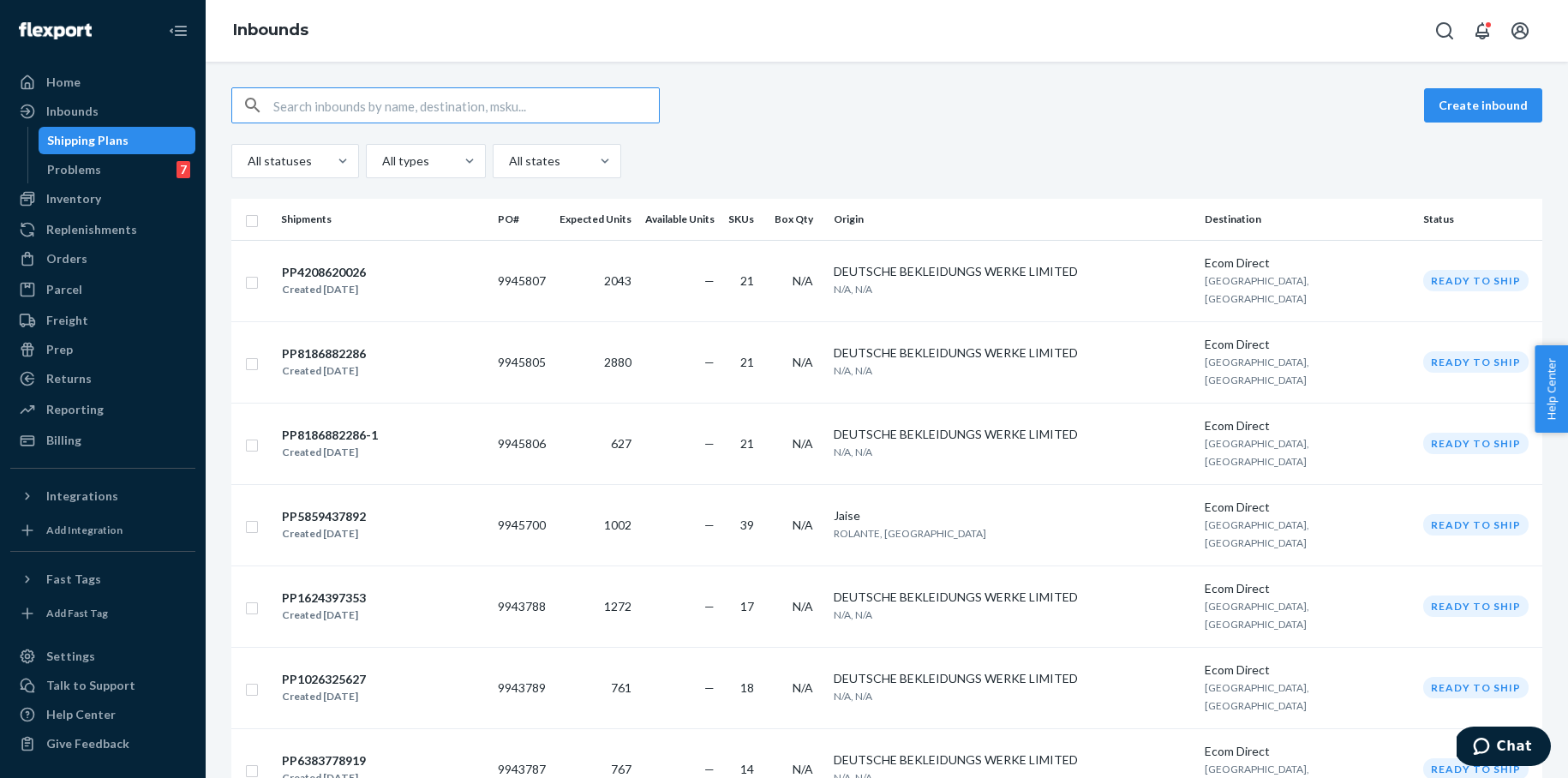
click at [336, 110] on input "text" at bounding box center [466, 105] width 386 height 34
paste input "F-SWTR-UFM-POLO-LS-NVY-M"
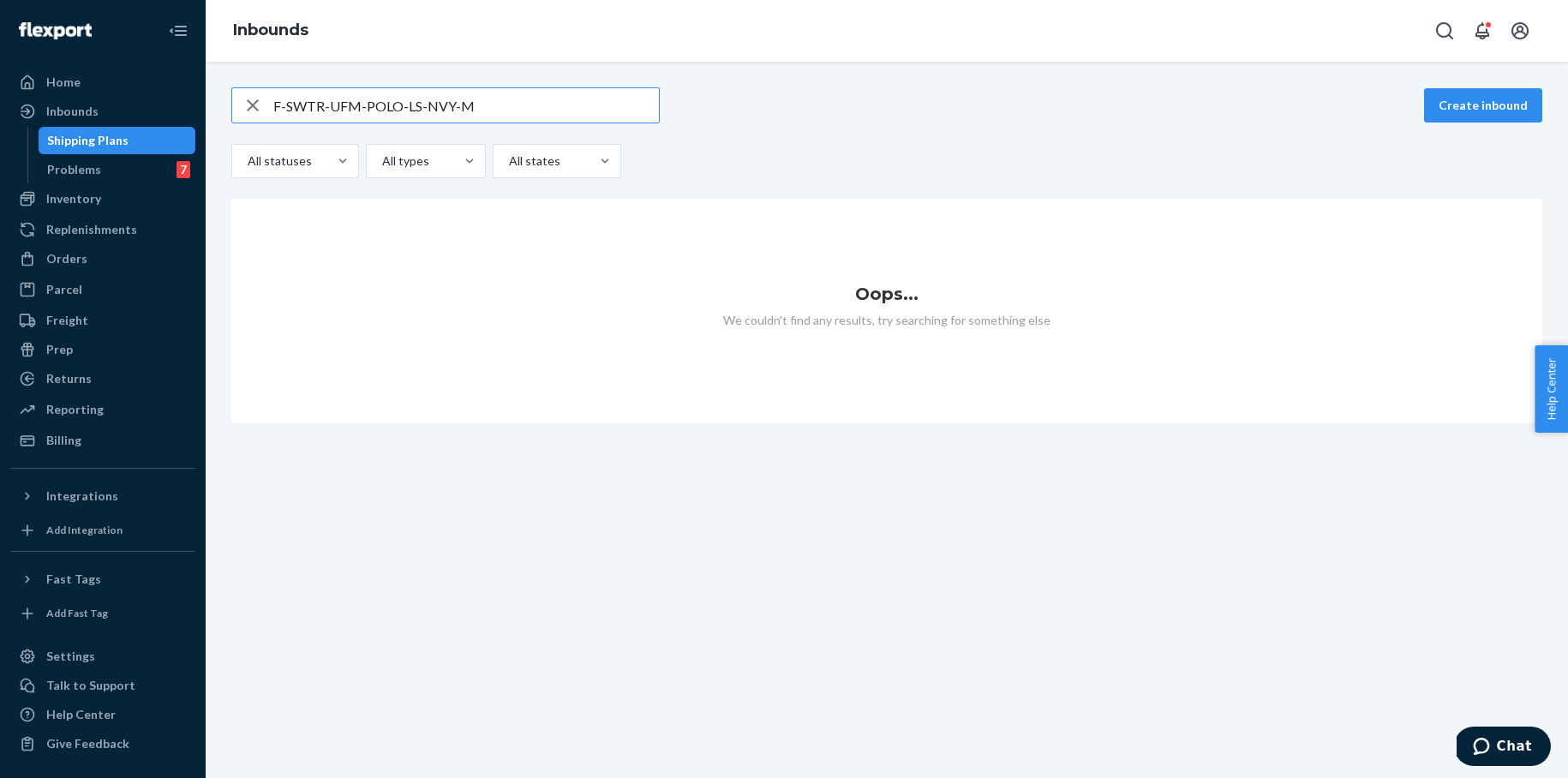
drag, startPoint x: 475, startPoint y: 108, endPoint x: 242, endPoint y: 108, distance: 233.0
click at [239, 108] on div "F-SWTR-UFM-POLO-LS-NVY-M" at bounding box center [446, 105] width 427 height 34
paste input "PP1563191189"
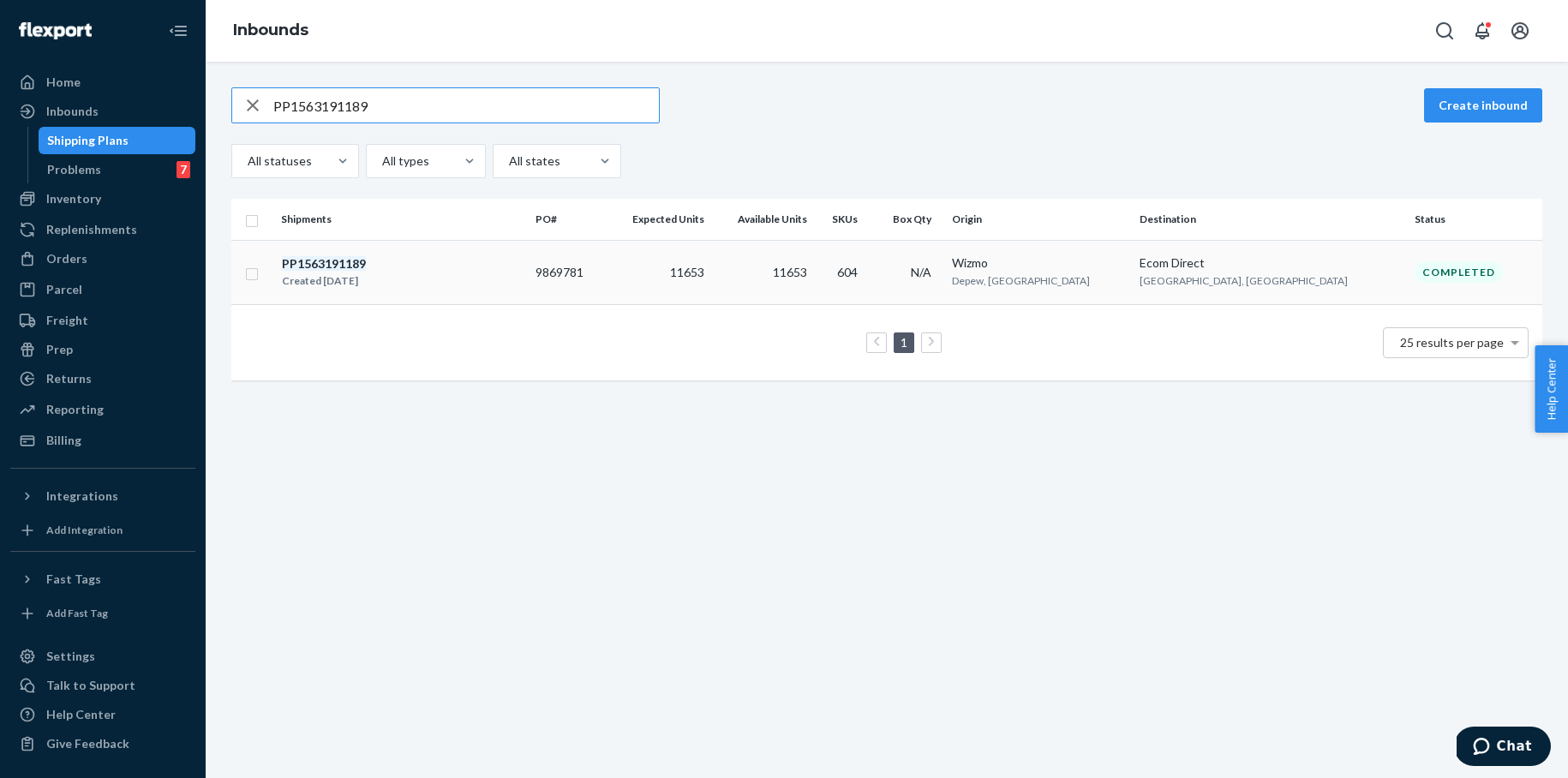
type input "PP1563191189"
click at [327, 268] on em "PP1563191189" at bounding box center [323, 264] width 84 height 15
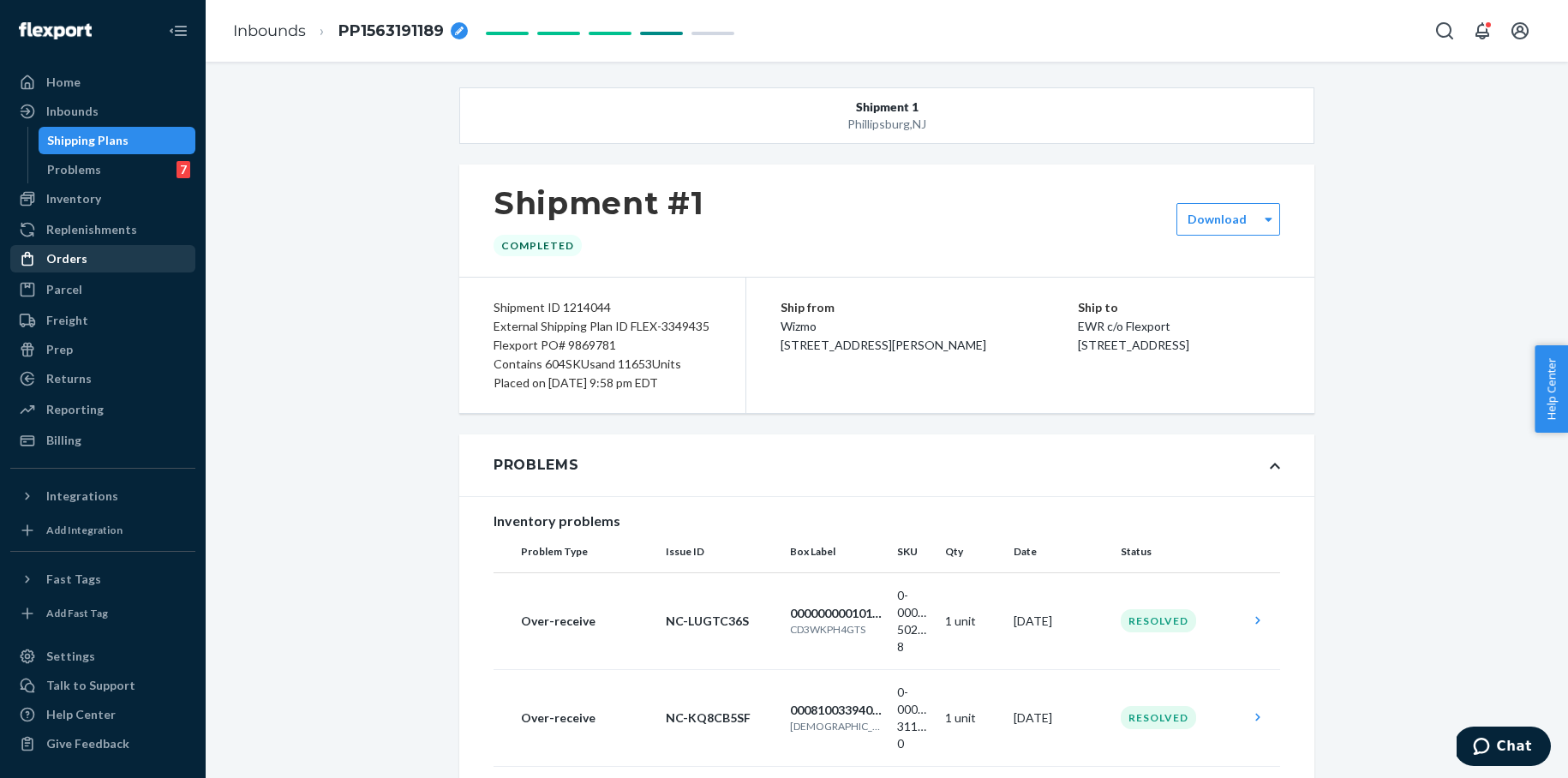
click at [71, 261] on div "Orders" at bounding box center [67, 258] width 41 height 17
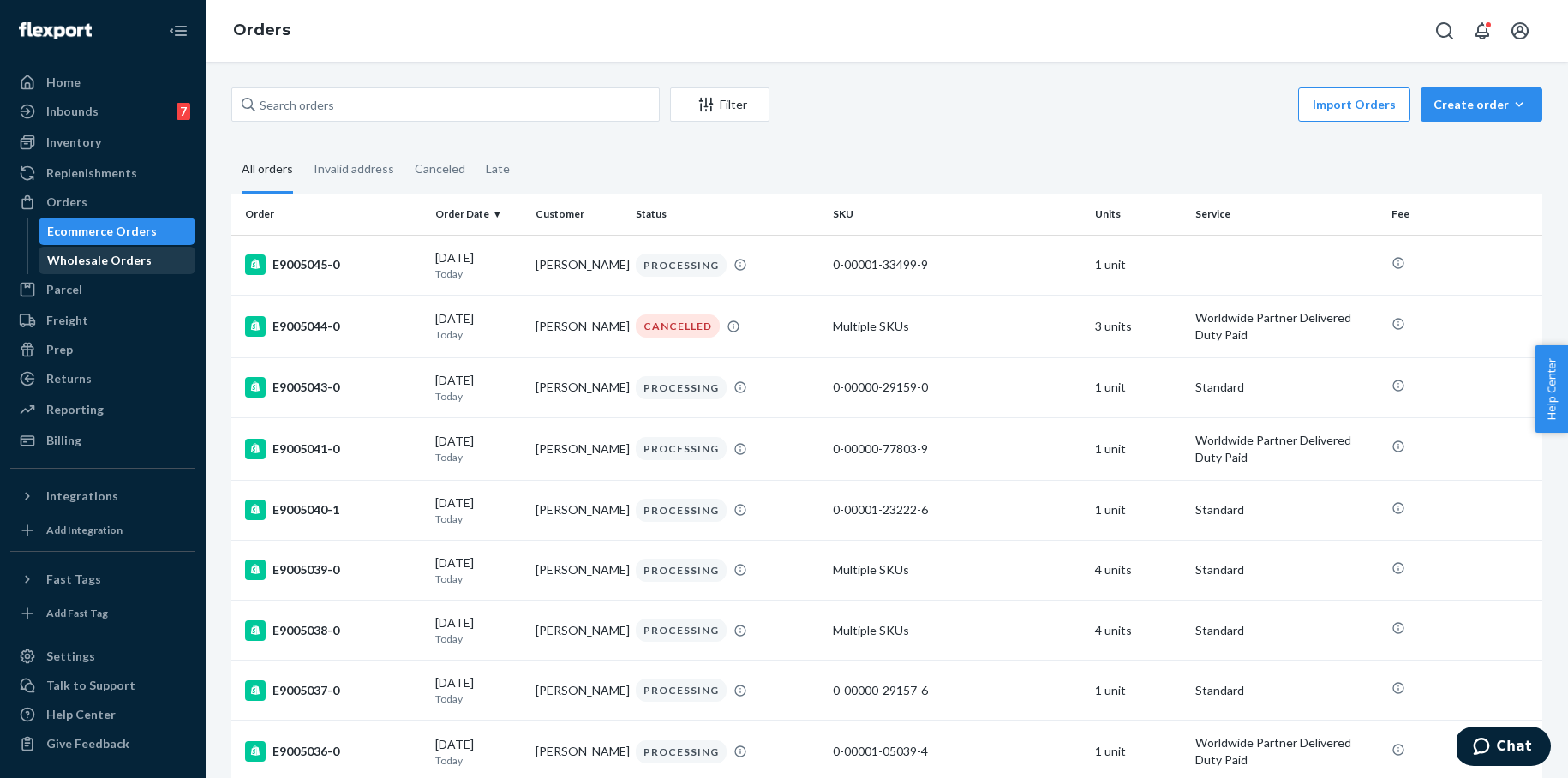
click at [108, 255] on div "Wholesale Orders" at bounding box center [100, 260] width 104 height 17
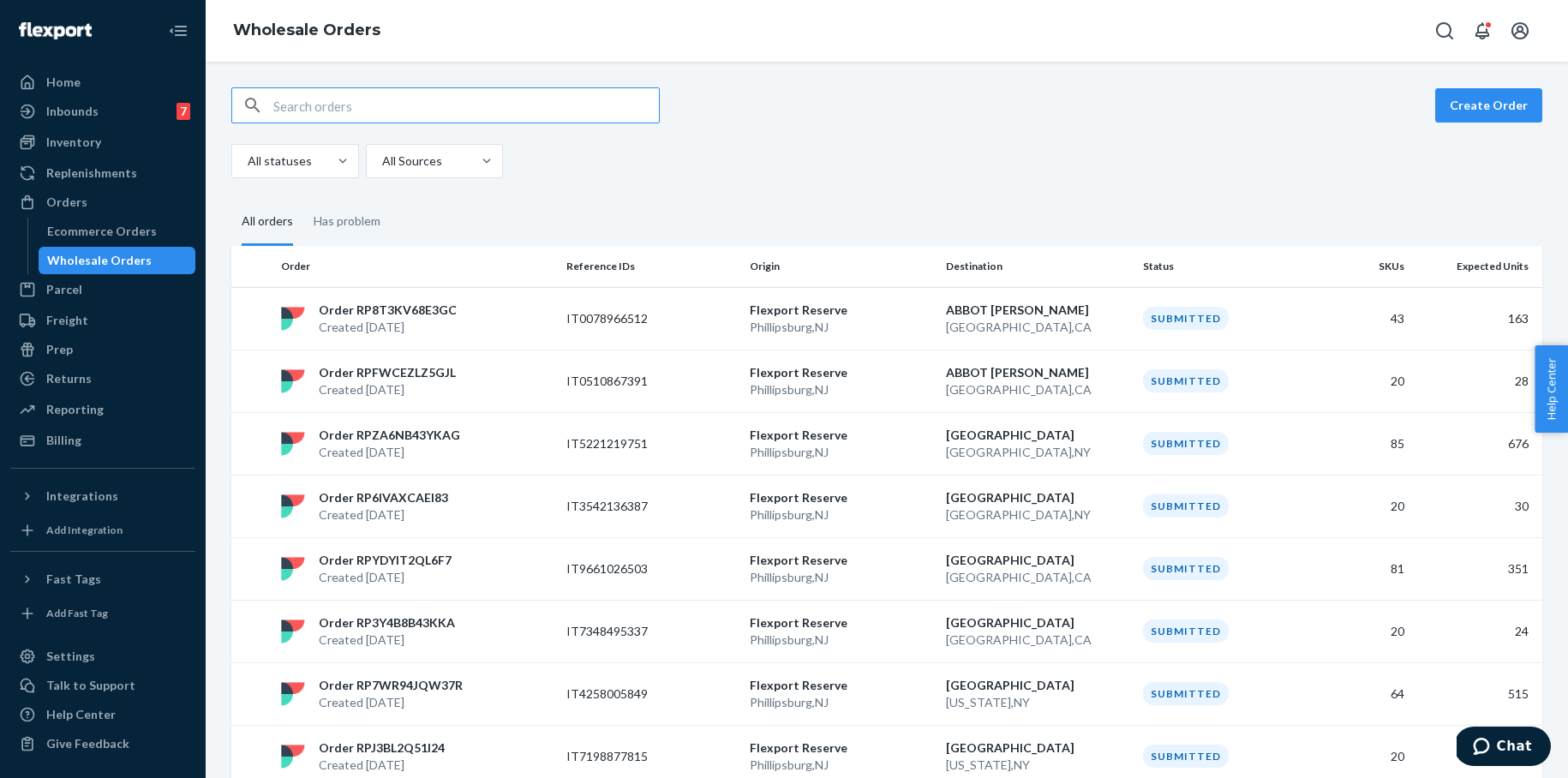
click at [329, 103] on input "text" at bounding box center [466, 105] width 386 height 34
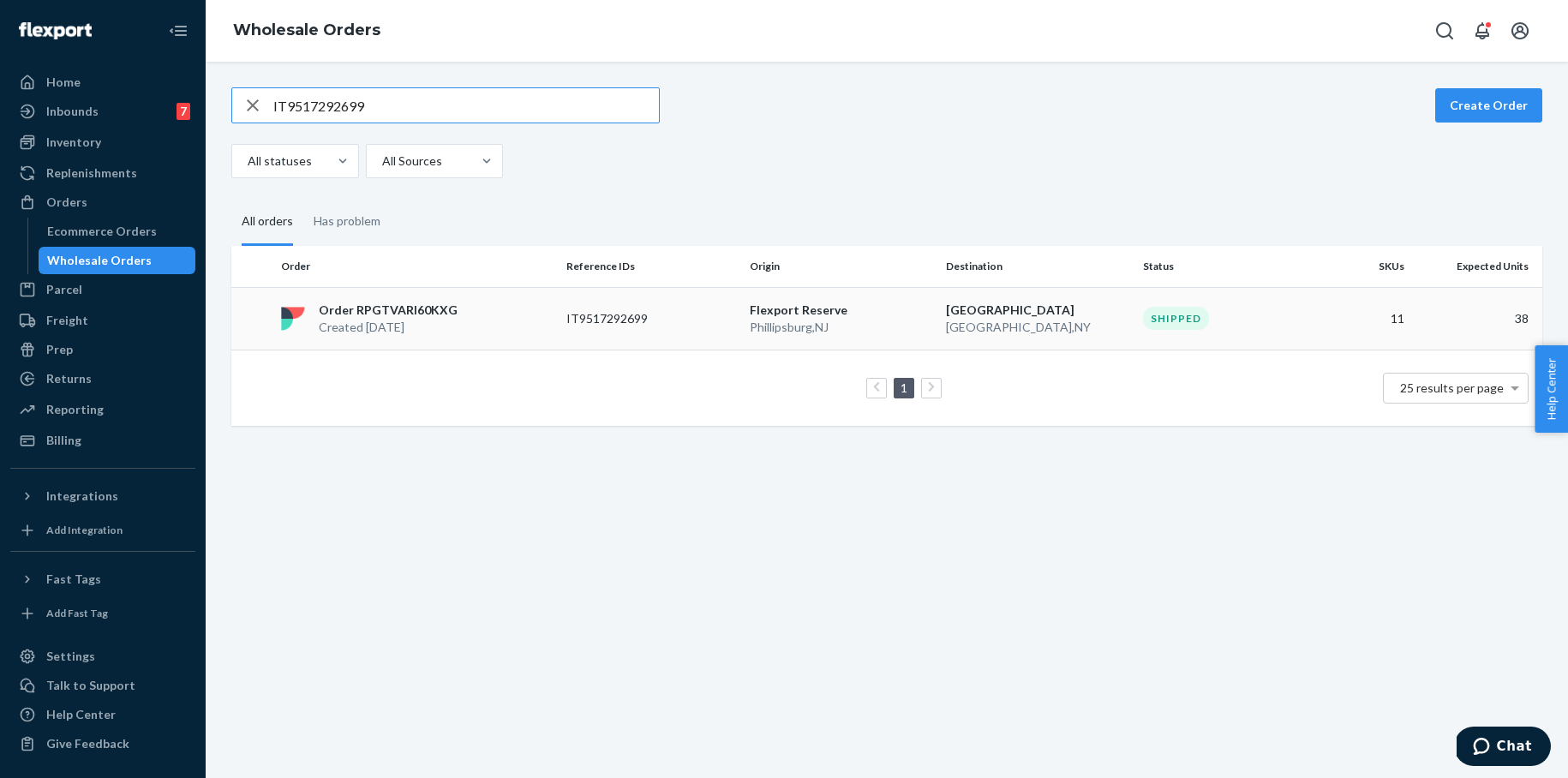
type input "IT9517292699"
drag, startPoint x: 953, startPoint y: 309, endPoint x: 944, endPoint y: 311, distance: 9.2
click at [953, 309] on p "[GEOGRAPHIC_DATA]" at bounding box center [1038, 310] width 184 height 17
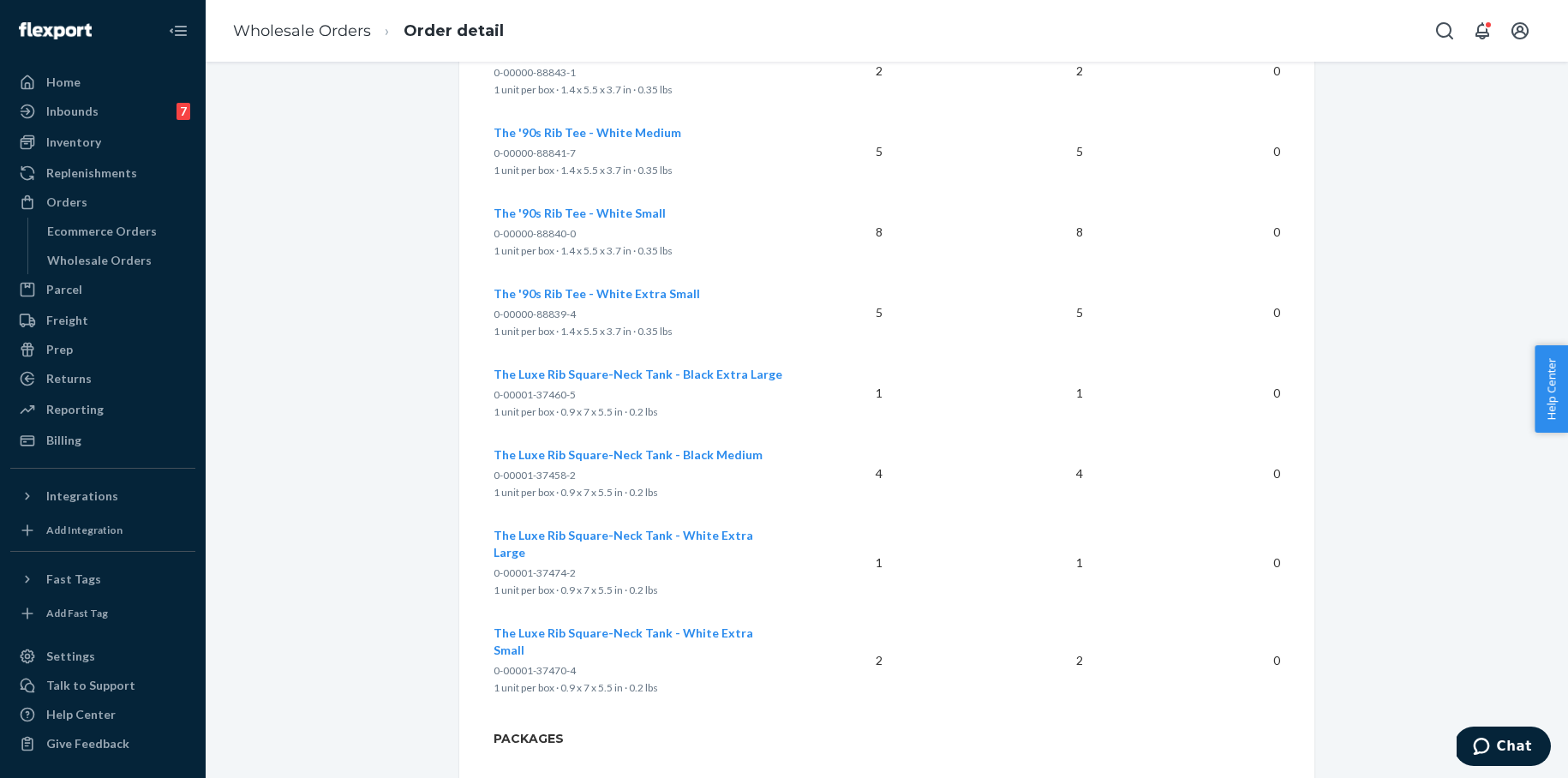
scroll to position [1047, 0]
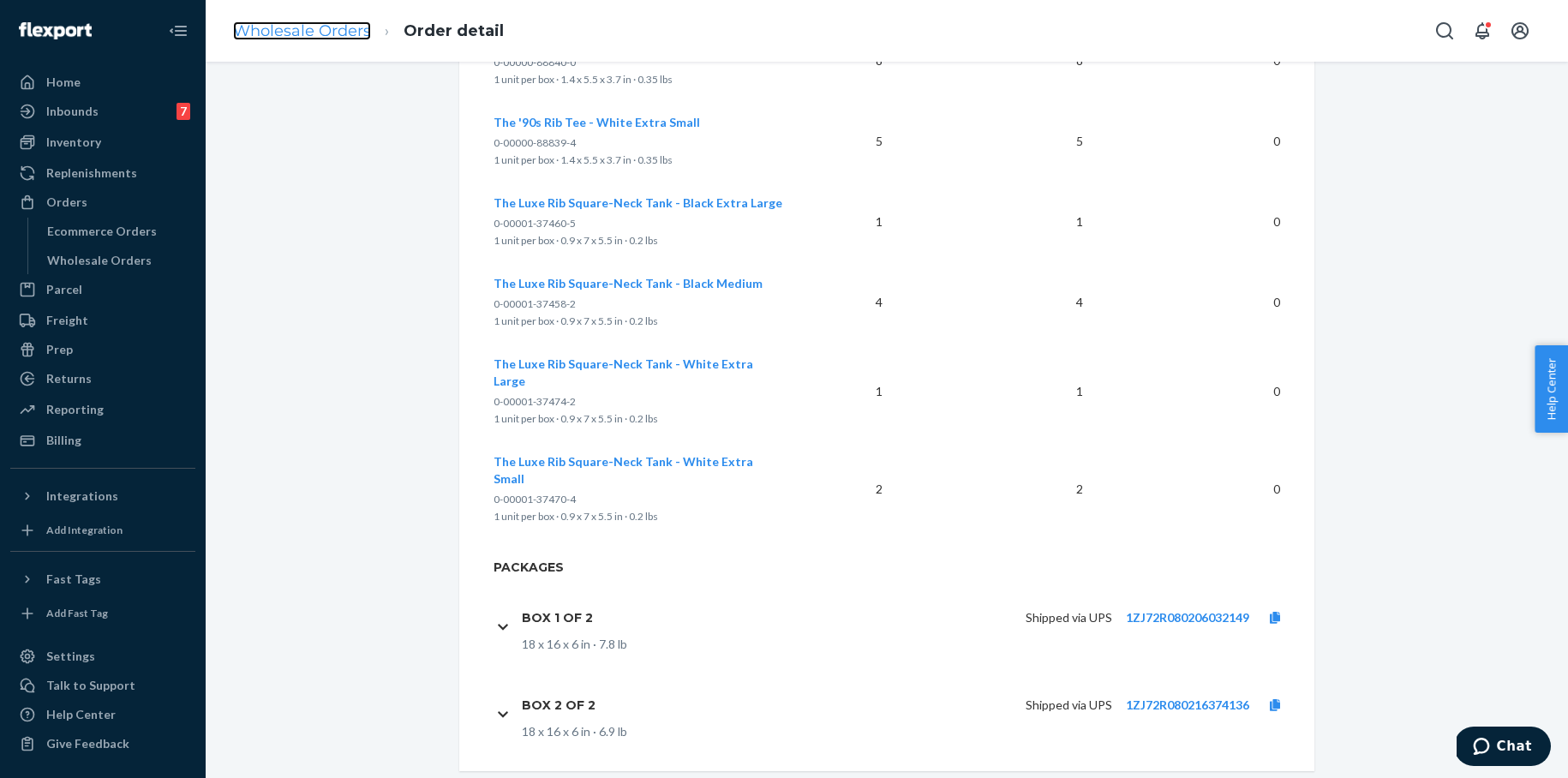
click at [286, 26] on link "Wholesale Orders" at bounding box center [302, 31] width 138 height 19
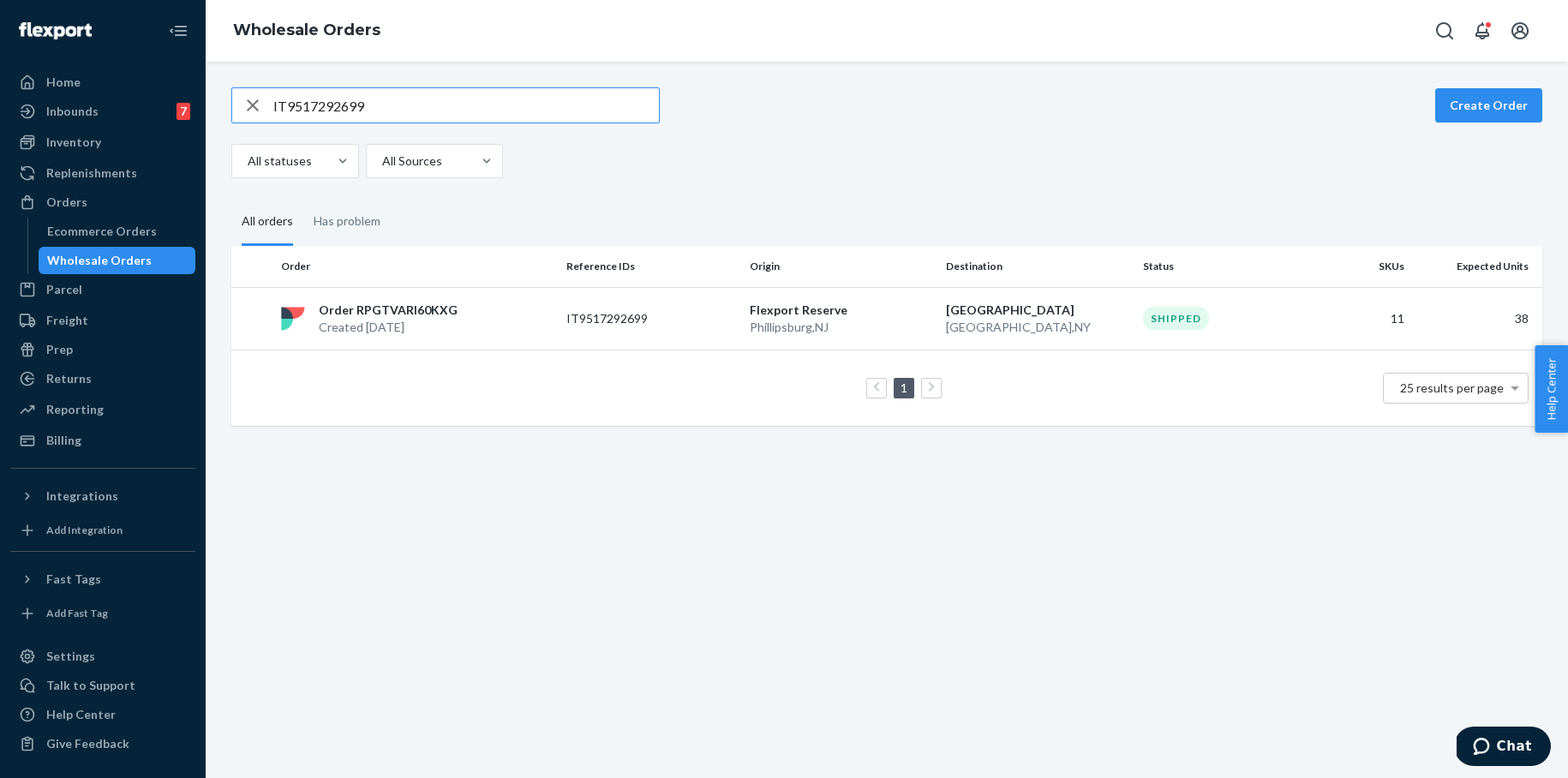
drag, startPoint x: 391, startPoint y: 115, endPoint x: 230, endPoint y: 102, distance: 161.5
click at [231, 102] on div "IT9517292699" at bounding box center [446, 105] width 429 height 36
type input "IT6243764359"
click at [419, 319] on p "Created [DATE]" at bounding box center [390, 327] width 143 height 17
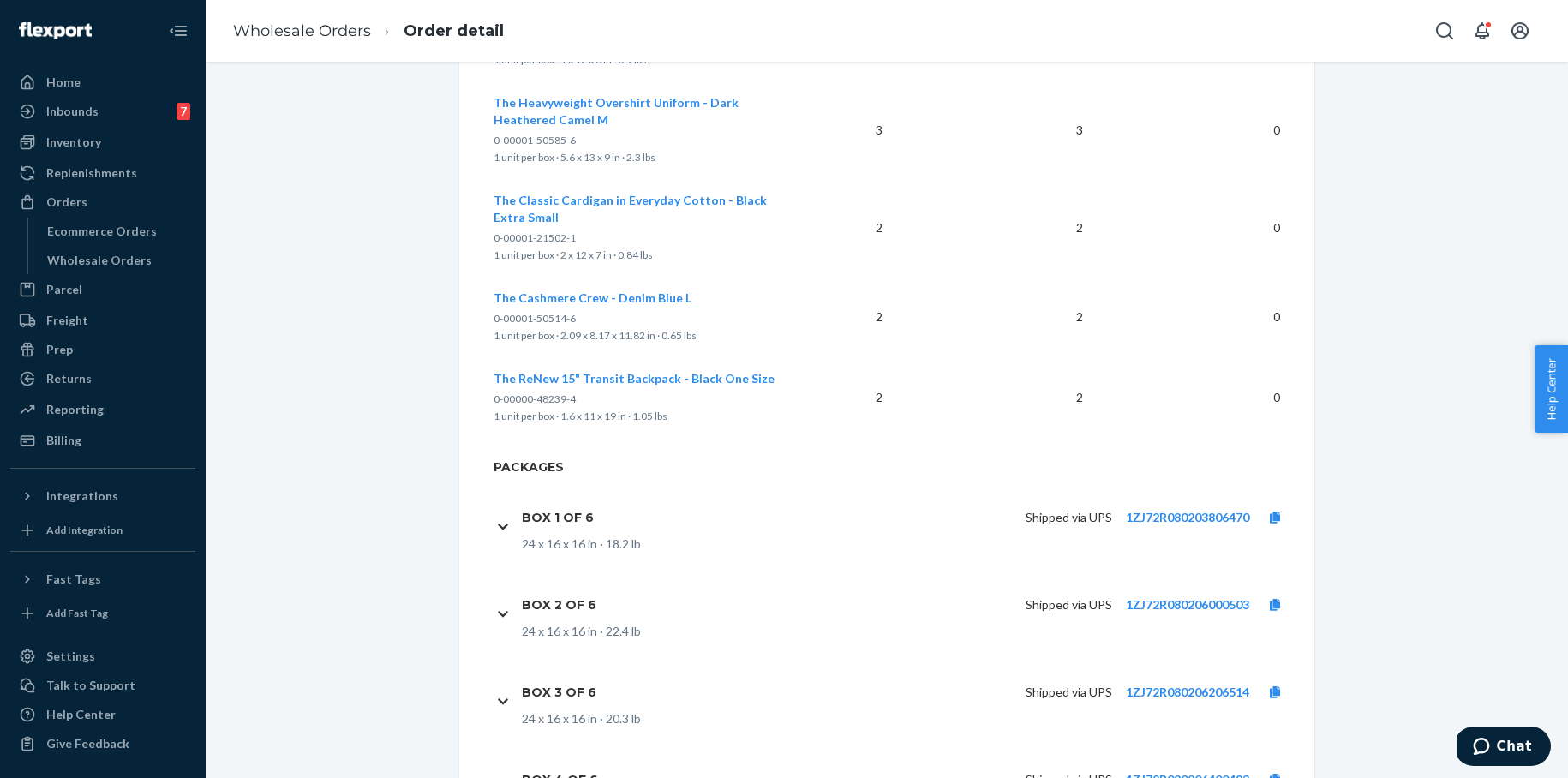
scroll to position [5144, 0]
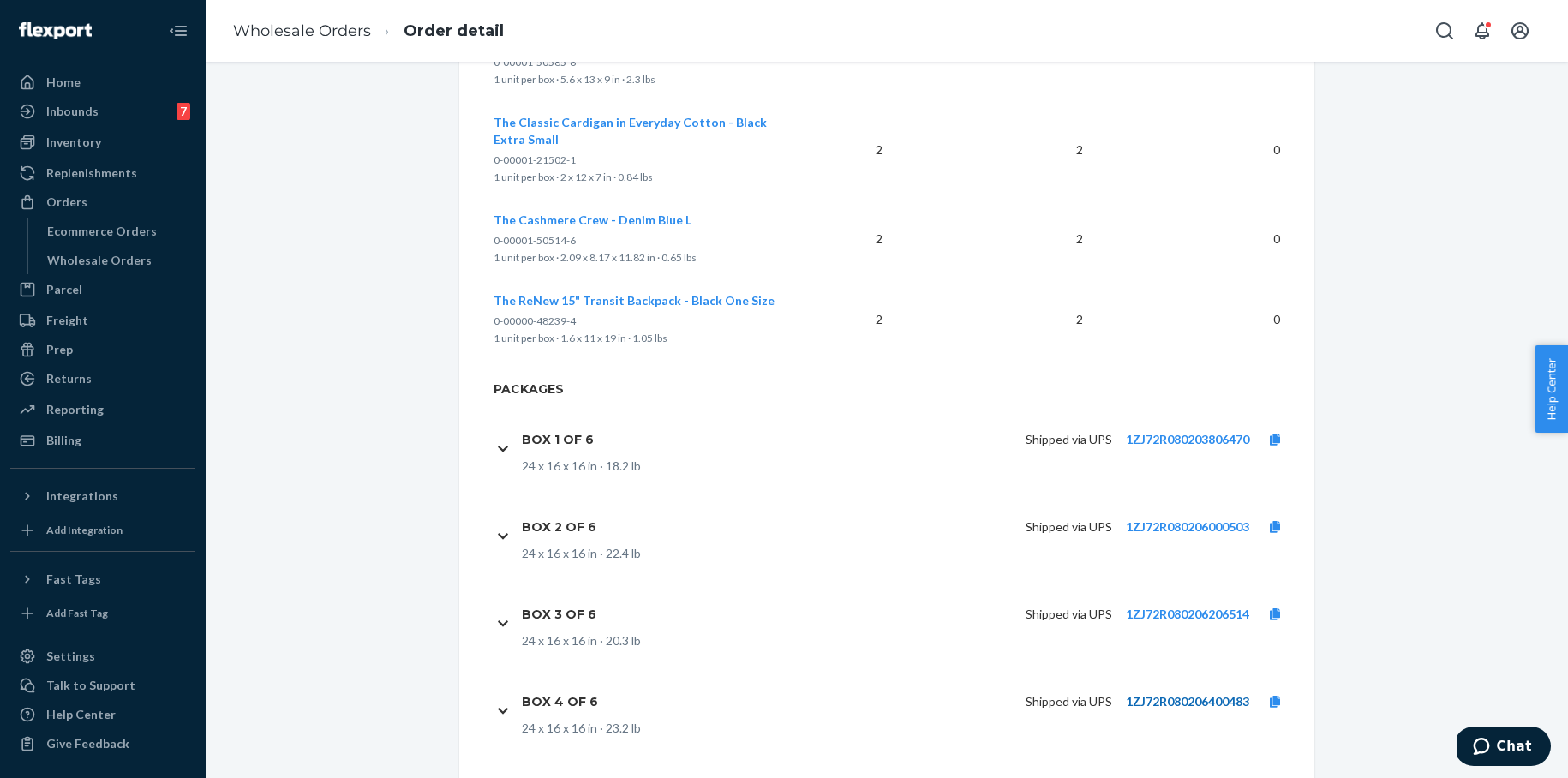
click at [1161, 694] on link "1ZJ72R080206400483" at bounding box center [1188, 702] width 123 height 15
click at [323, 34] on link "Wholesale Orders" at bounding box center [302, 31] width 138 height 19
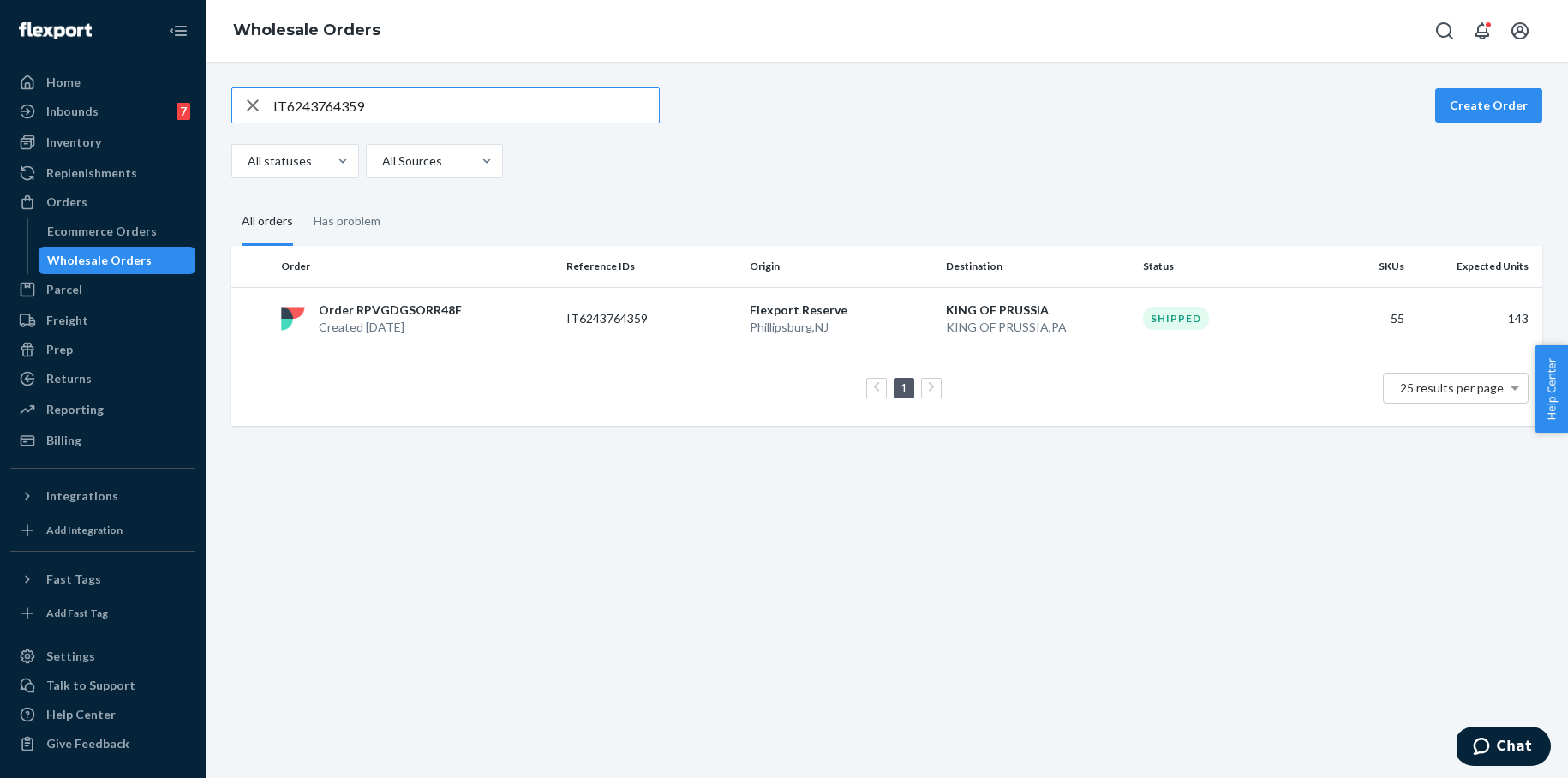
drag, startPoint x: 379, startPoint y: 109, endPoint x: 213, endPoint y: 106, distance: 166.0
click at [207, 106] on div "IT6243764359 Create Order All statuses All Sources All orders Has problem Order…" at bounding box center [887, 419] width 1362 height 716
type input "IT4850819257"
click at [982, 310] on p "SEAPORT" at bounding box center [1038, 310] width 184 height 17
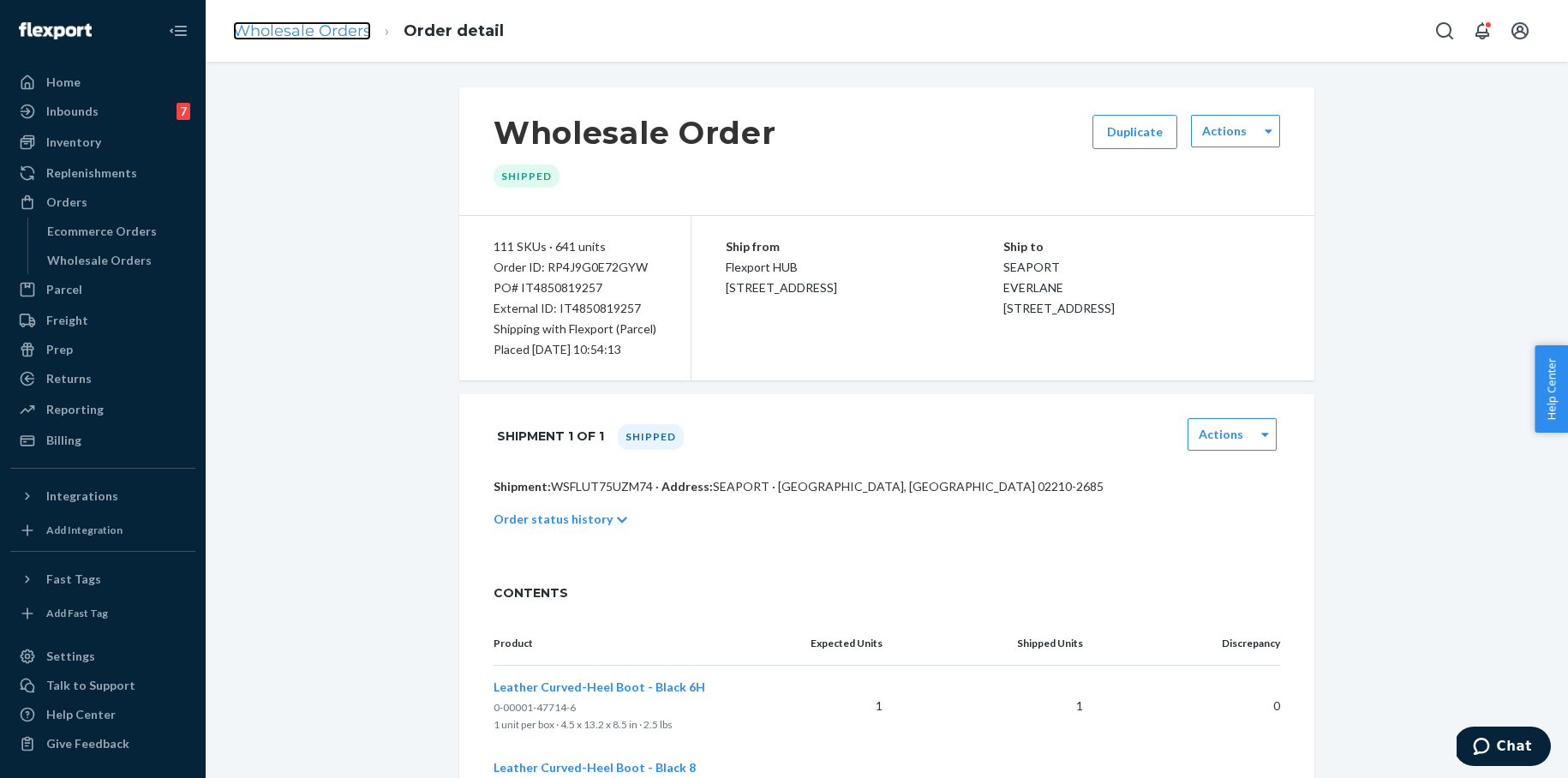
click at [322, 32] on link "Wholesale Orders" at bounding box center [302, 31] width 138 height 19
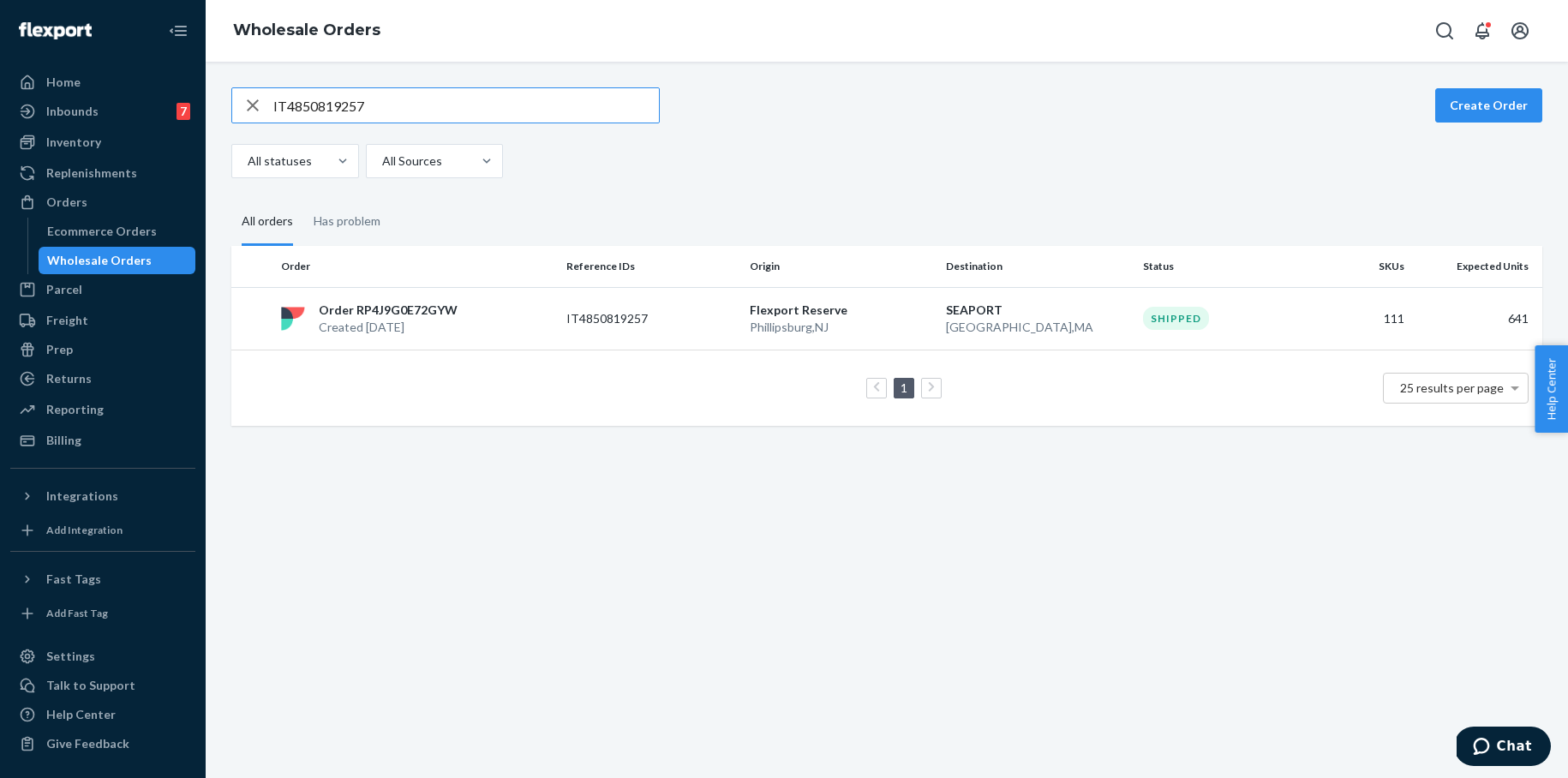
drag, startPoint x: 360, startPoint y: 106, endPoint x: 238, endPoint y: 103, distance: 122.0
click at [245, 105] on div "IT4850819257" at bounding box center [446, 105] width 427 height 34
paste input "6010037995"
drag, startPoint x: 360, startPoint y: 106, endPoint x: 208, endPoint y: 105, distance: 152.0
click at [208, 105] on div "IT6010037995 Create Order All statuses All Sources All orders Has problem Order…" at bounding box center [887, 419] width 1362 height 716
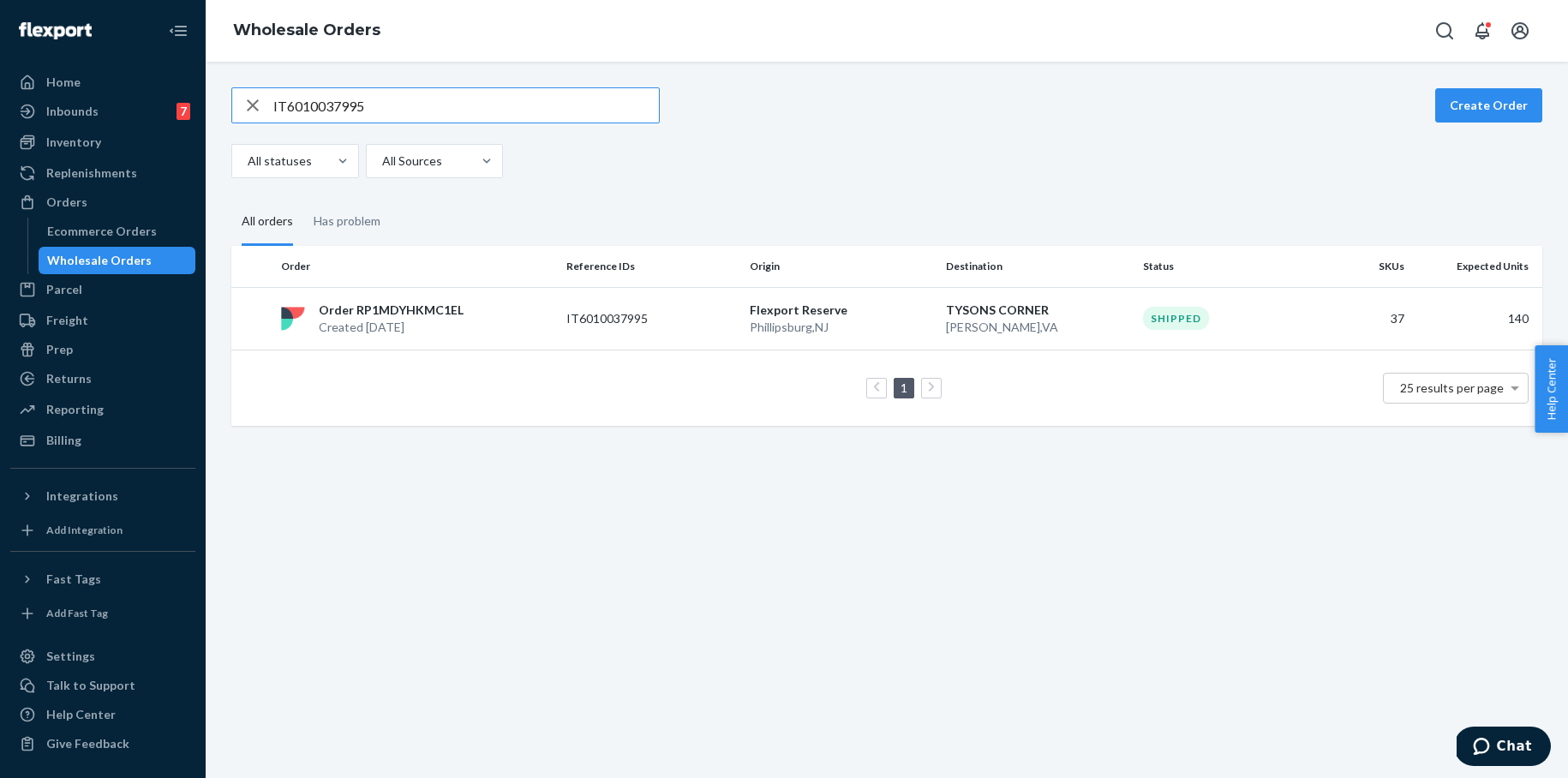
paste input "3414717202"
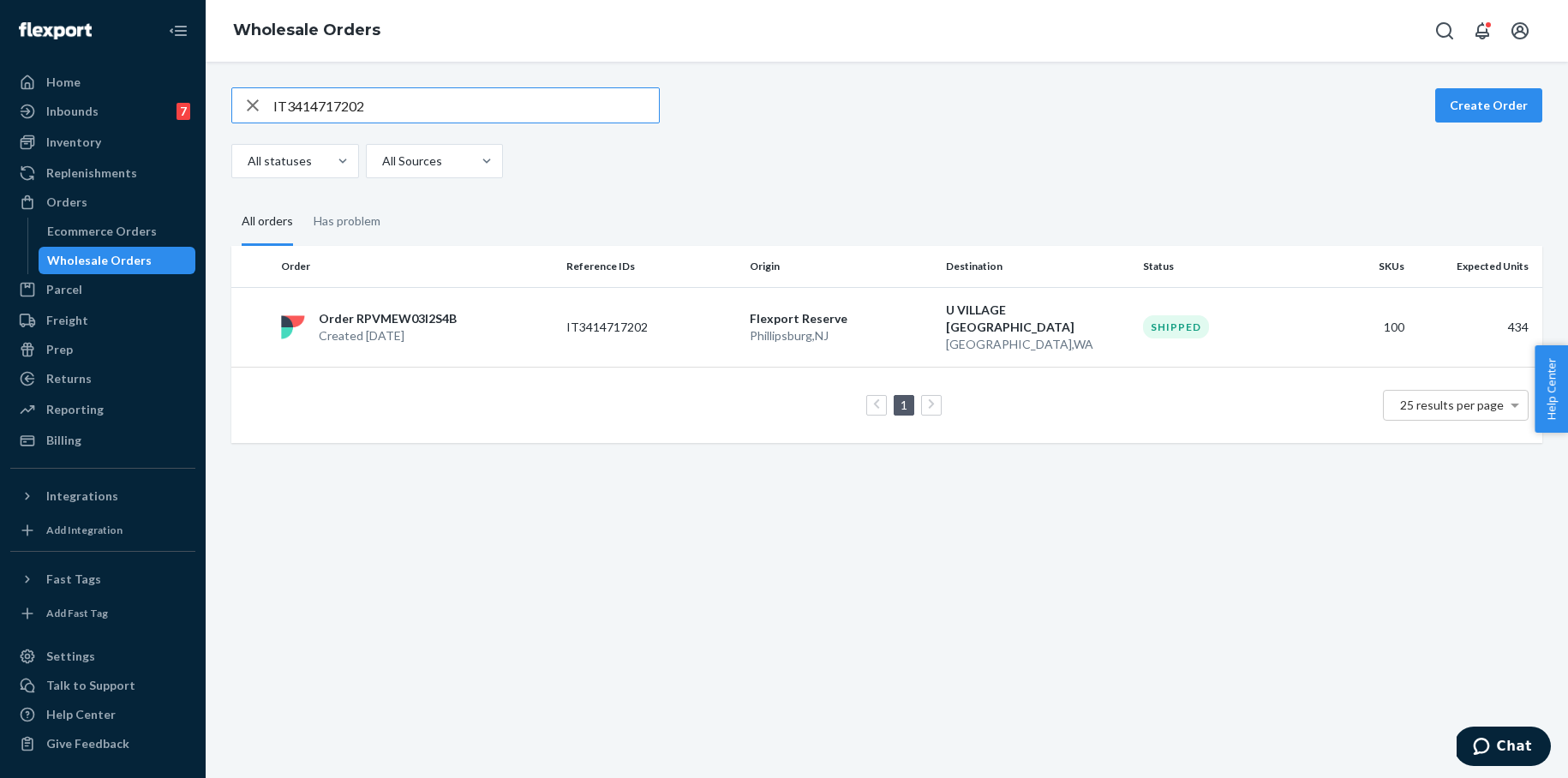
drag, startPoint x: 361, startPoint y: 106, endPoint x: 217, endPoint y: 97, distance: 144.3
click at [218, 97] on div "IT3414717202 Create Order All statuses All Sources All orders Has problem Order…" at bounding box center [887, 265] width 1337 height 355
paste input "7965123840"
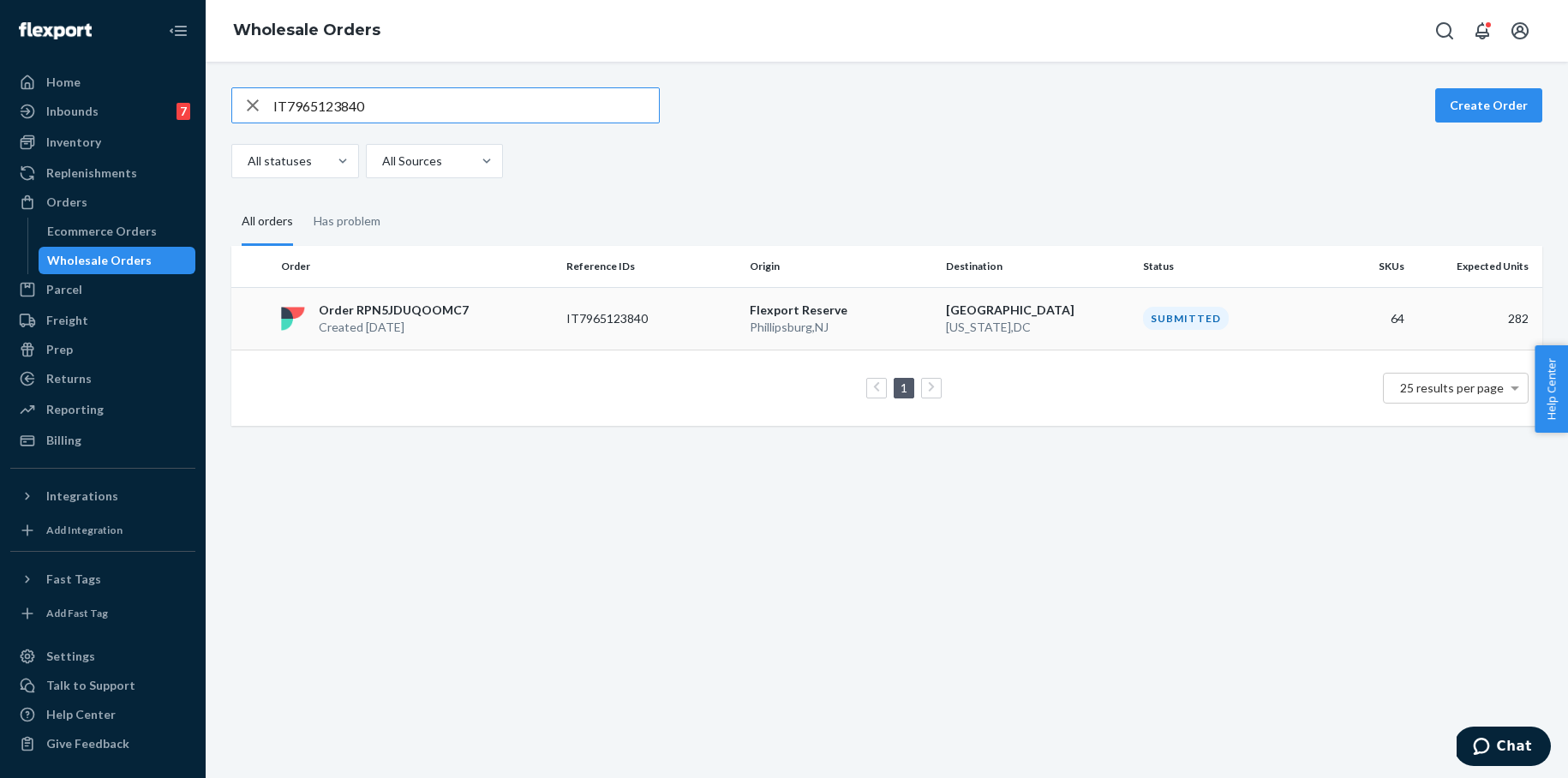
type input "IT7965123840"
click at [405, 308] on p "Order RPN5JDUQOOMC7" at bounding box center [393, 310] width 150 height 17
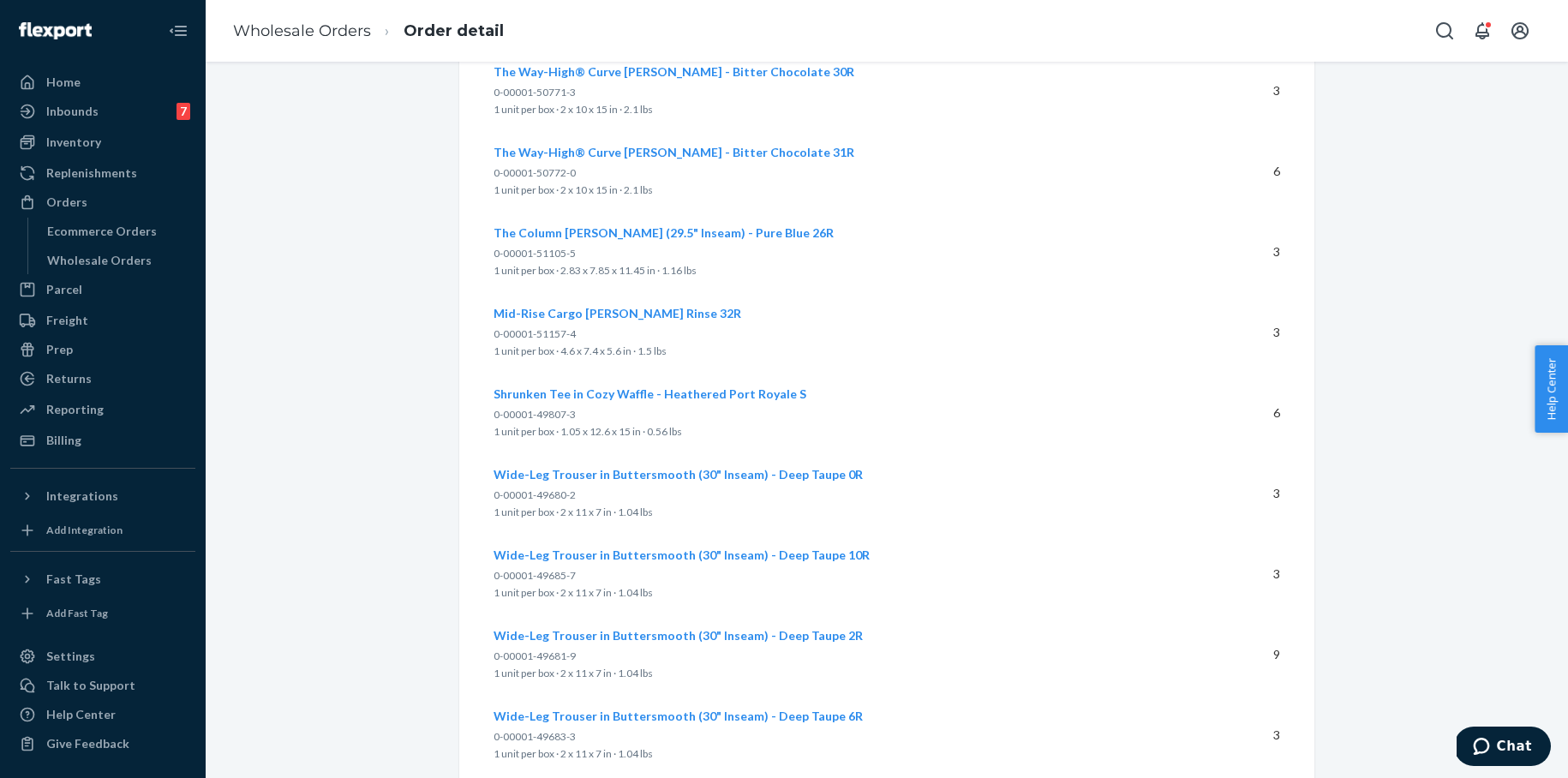
scroll to position [5101, 0]
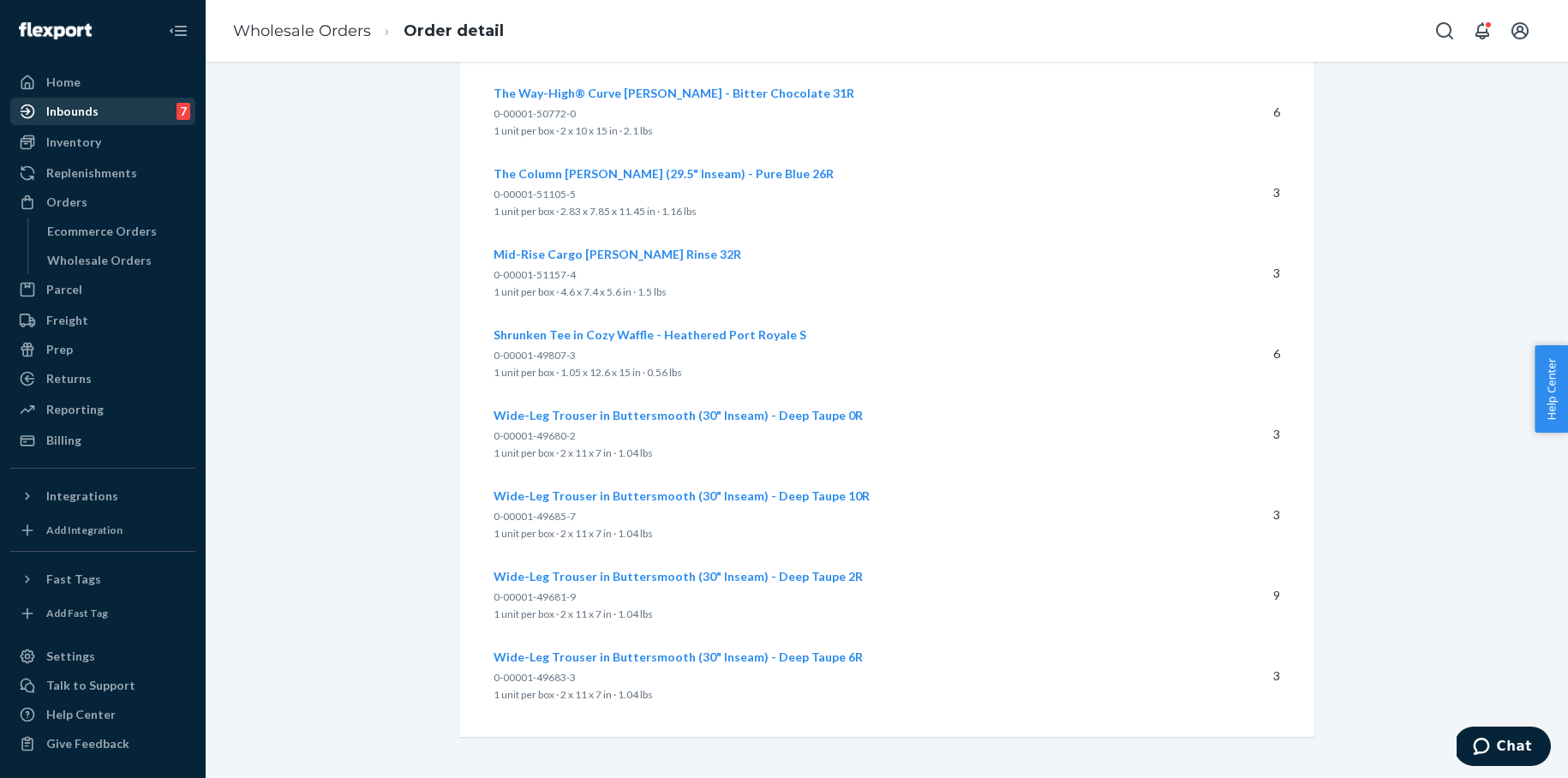
click at [88, 104] on div "Inbounds" at bounding box center [73, 111] width 52 height 17
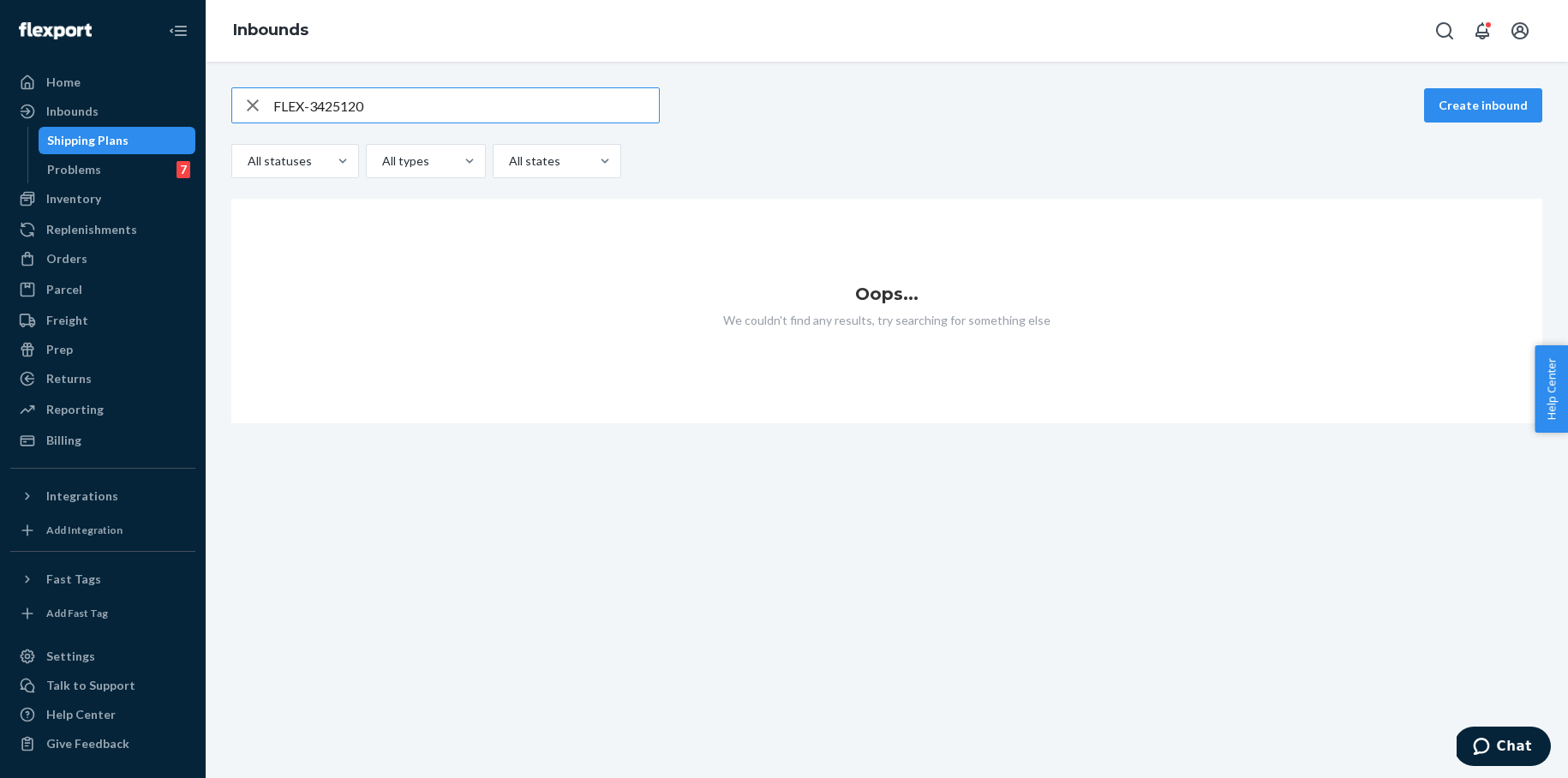
drag, startPoint x: 325, startPoint y: 106, endPoint x: 245, endPoint y: 103, distance: 80.1
click at [245, 103] on div "FLEX-3425120" at bounding box center [446, 105] width 427 height 34
paste input "PP8669088742"
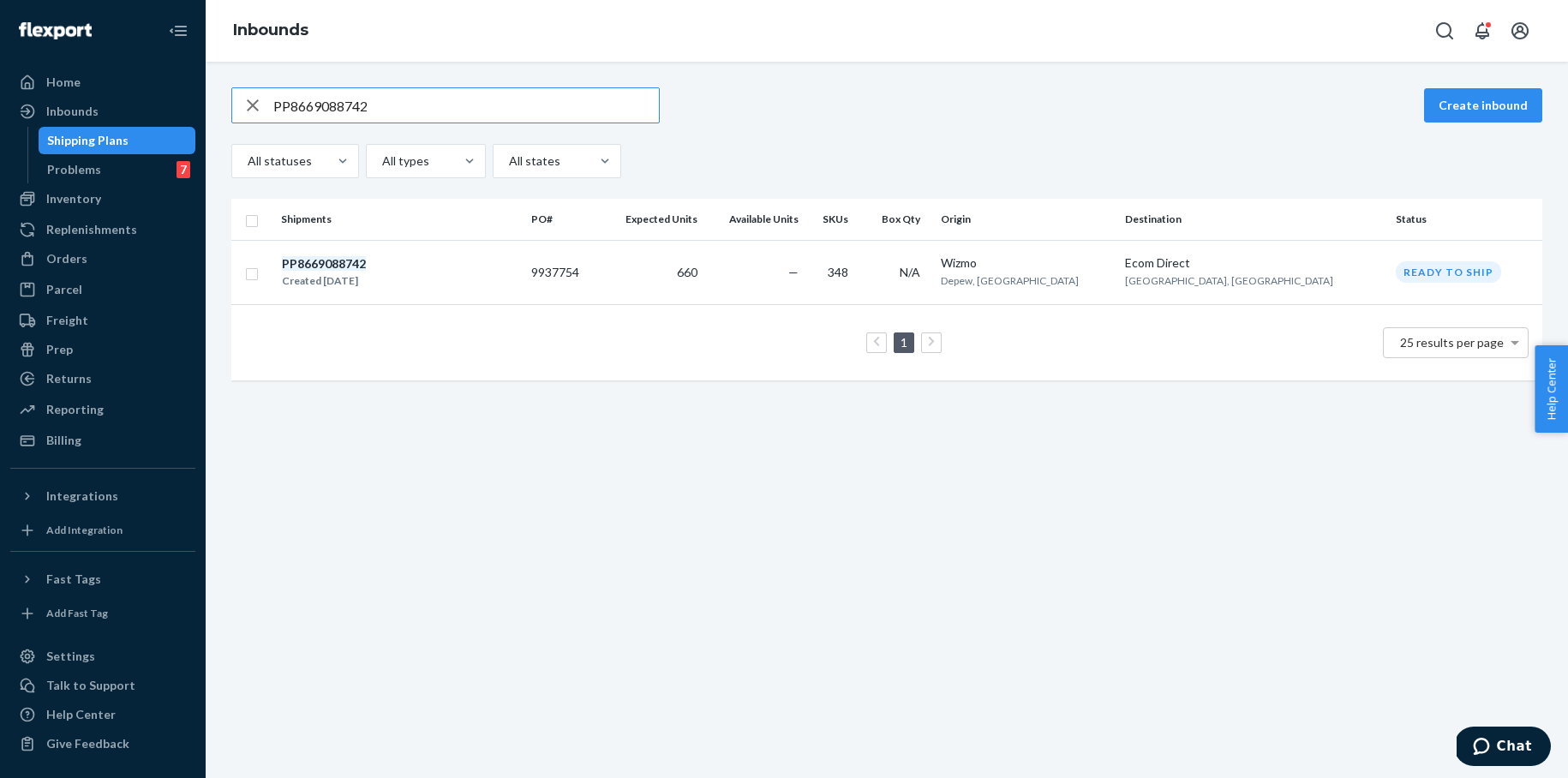
drag, startPoint x: 406, startPoint y: 105, endPoint x: 241, endPoint y: 107, distance: 165.0
click at [241, 107] on div "PP8669088742" at bounding box center [446, 105] width 427 height 34
paste input "1768970463"
type input "PP1768970463"
click at [339, 262] on em "PP1768970463" at bounding box center [323, 264] width 84 height 15
